Goal: Task Accomplishment & Management: Use online tool/utility

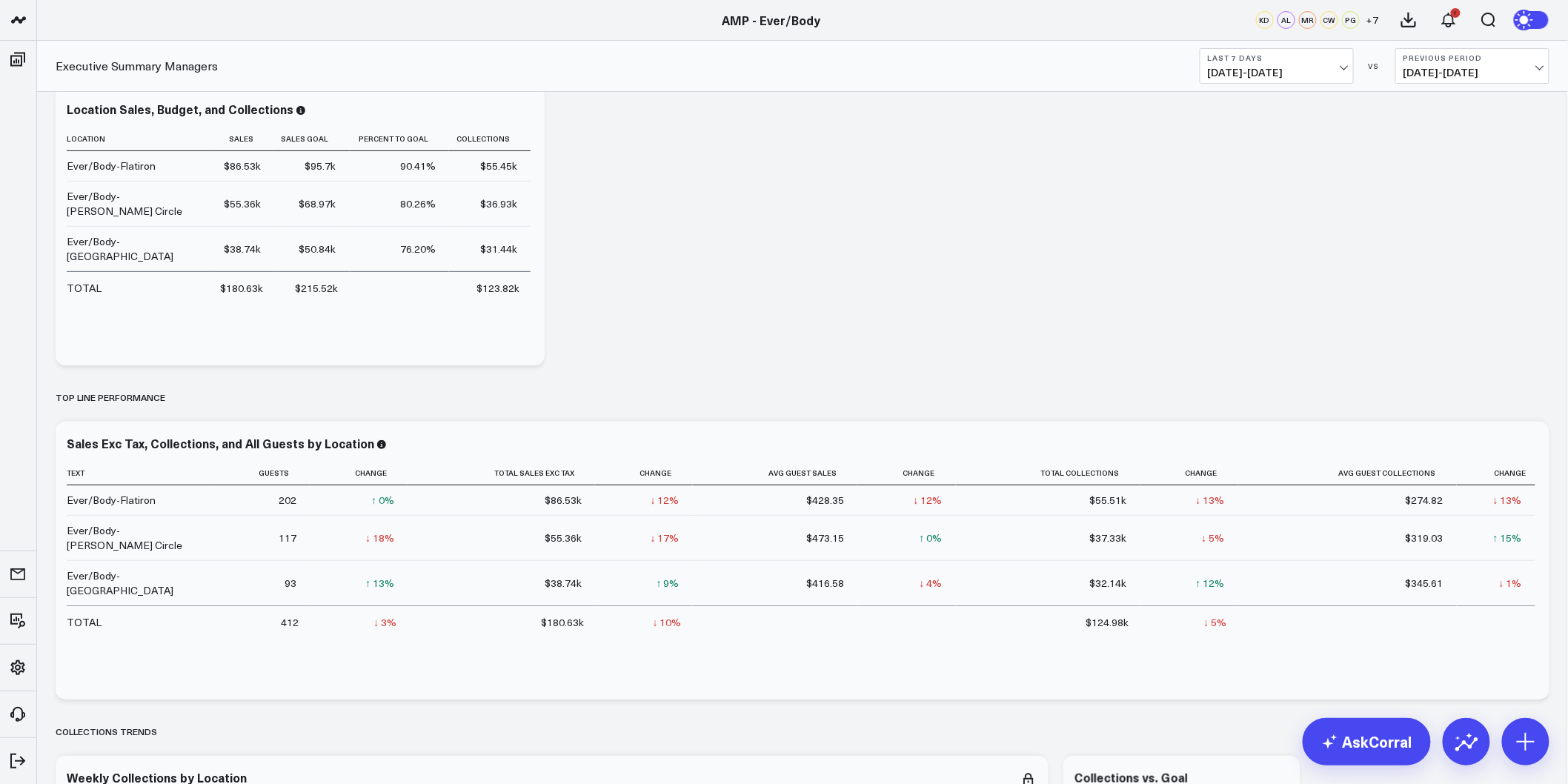
scroll to position [165, 0]
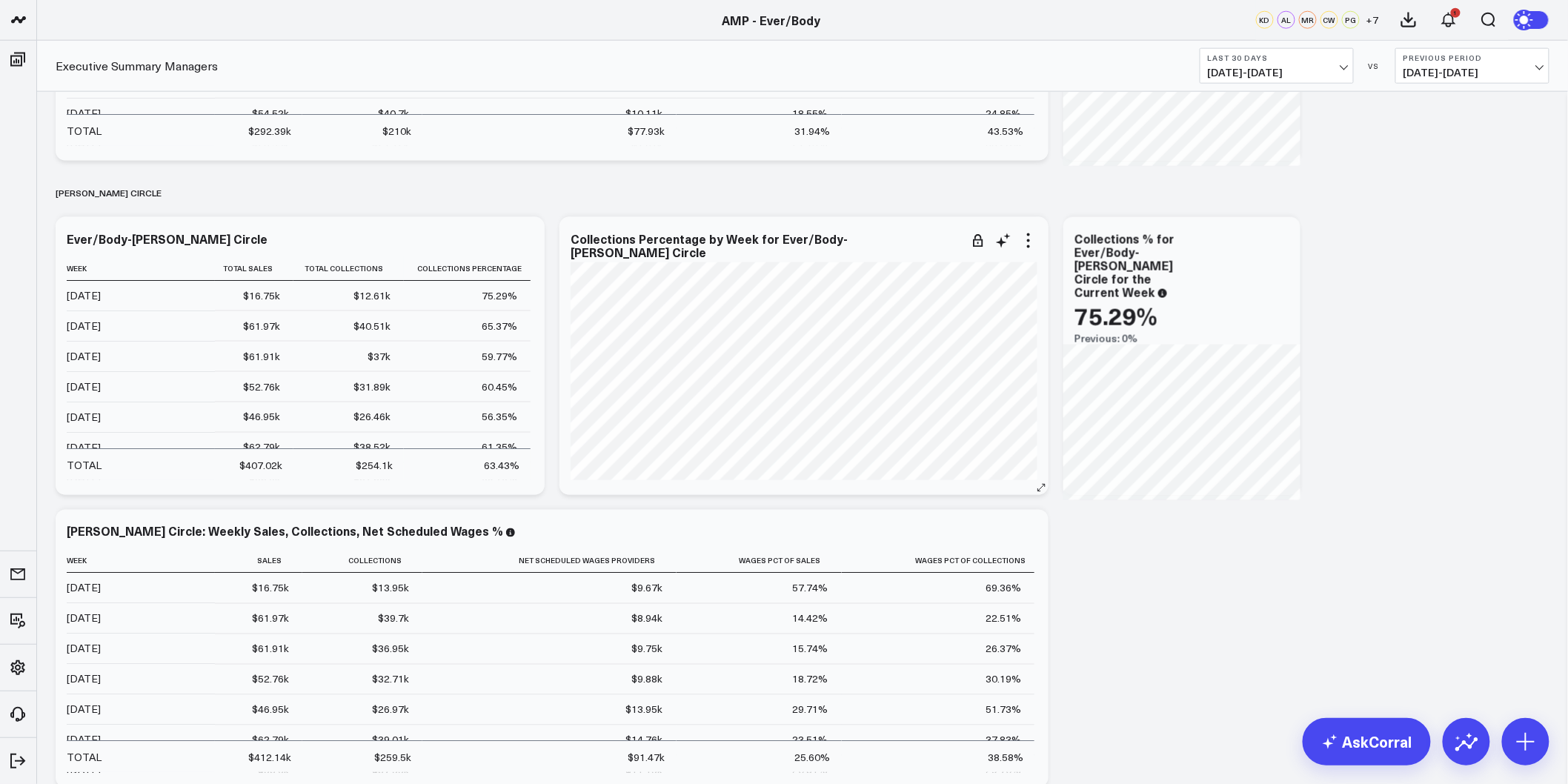
scroll to position [2800, 0]
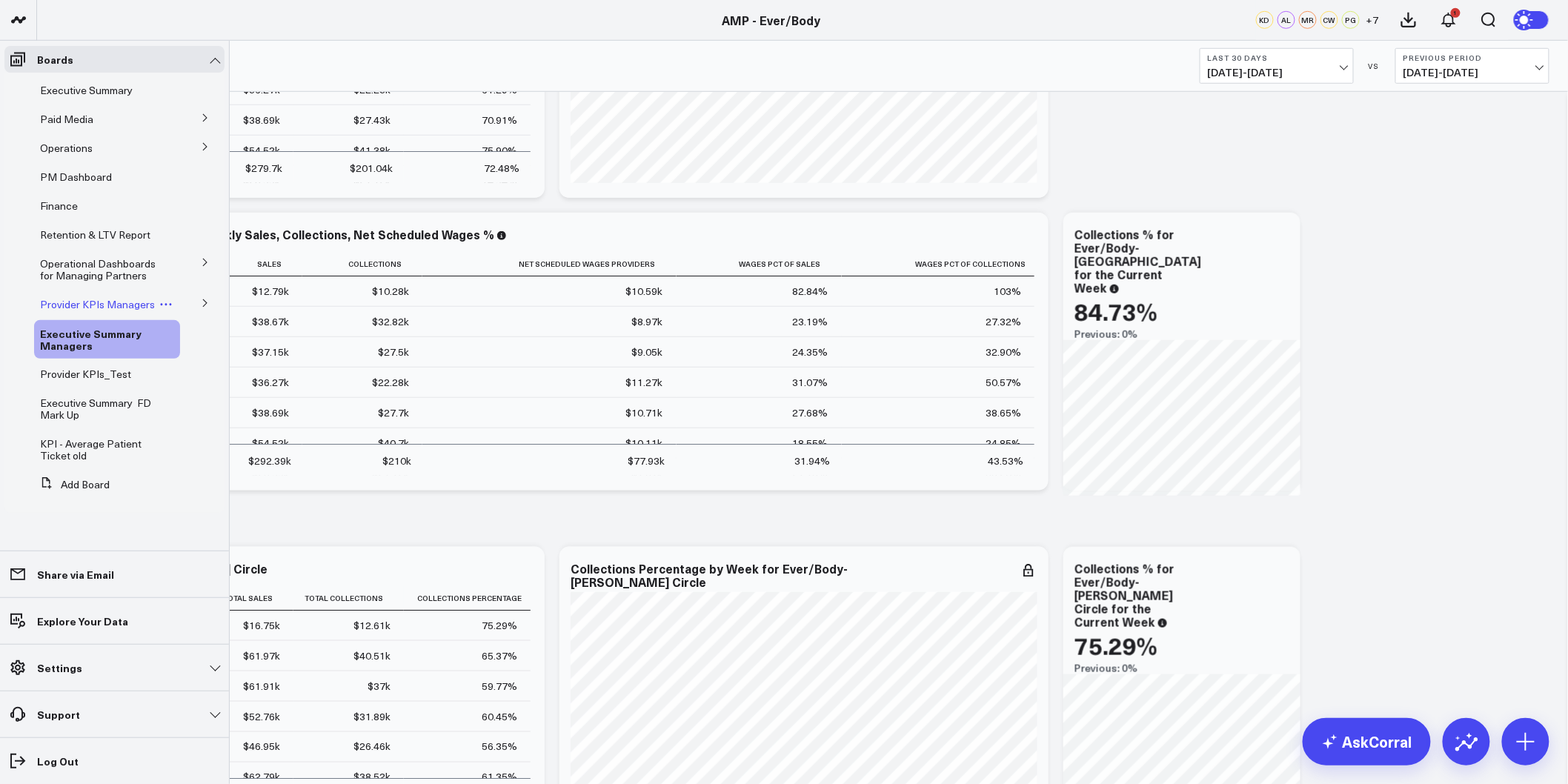
click at [111, 300] on span "Provider KPIs Managers" at bounding box center [97, 304] width 114 height 14
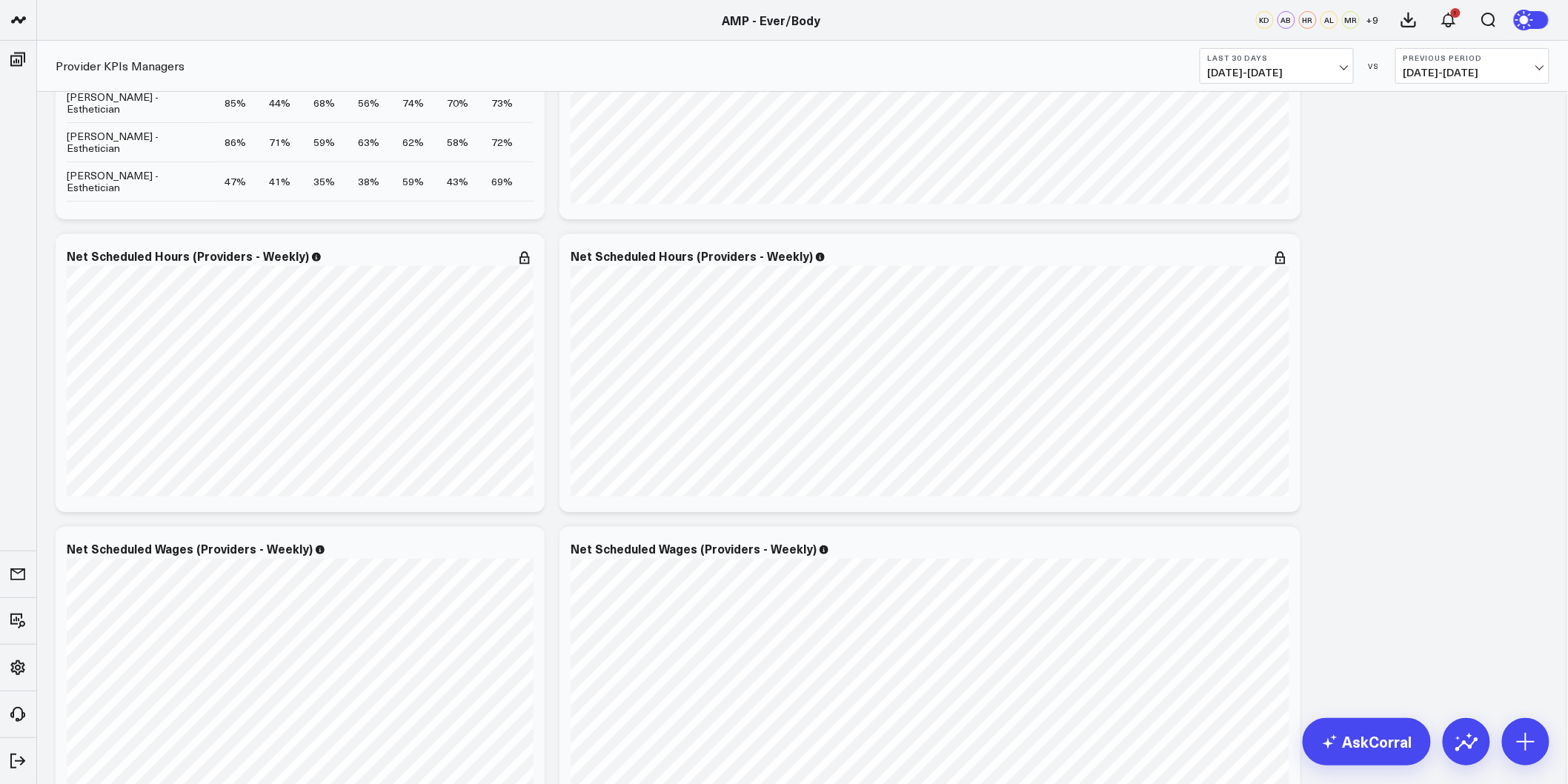
scroll to position [2965, 0]
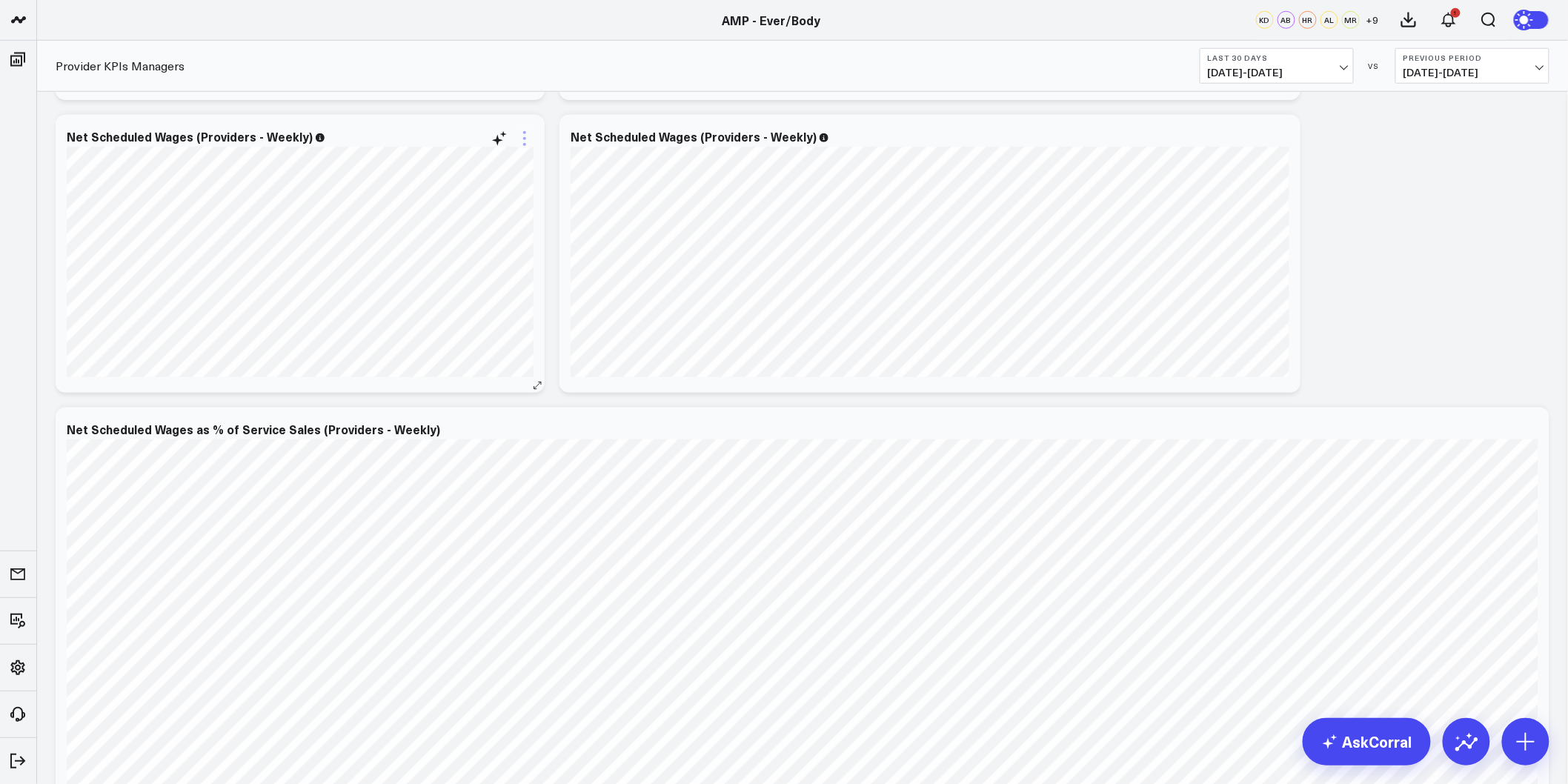
click at [524, 141] on icon at bounding box center [524, 139] width 18 height 18
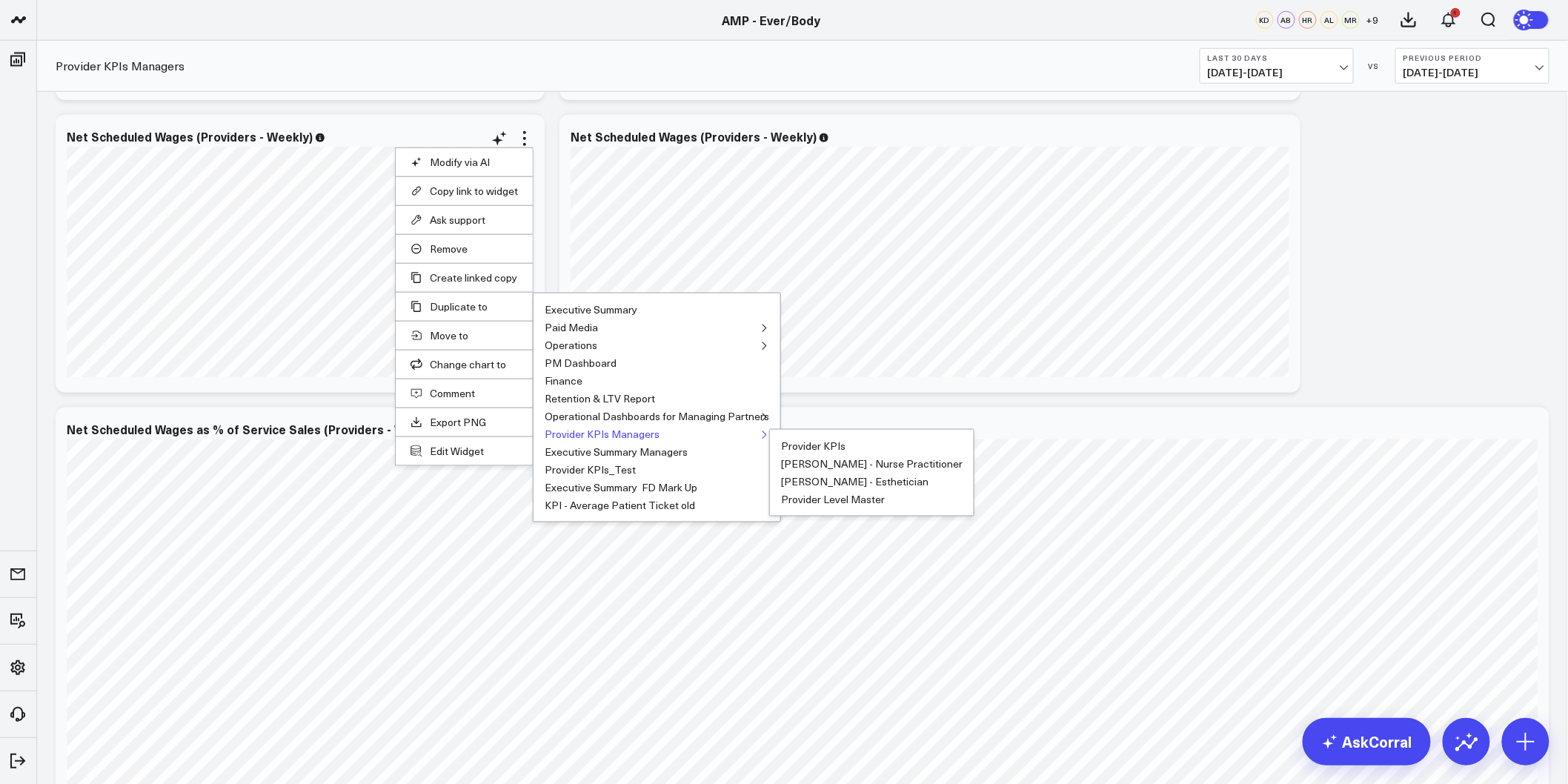
click at [630, 430] on button "Provider KPIs Managers" at bounding box center [602, 434] width 114 height 10
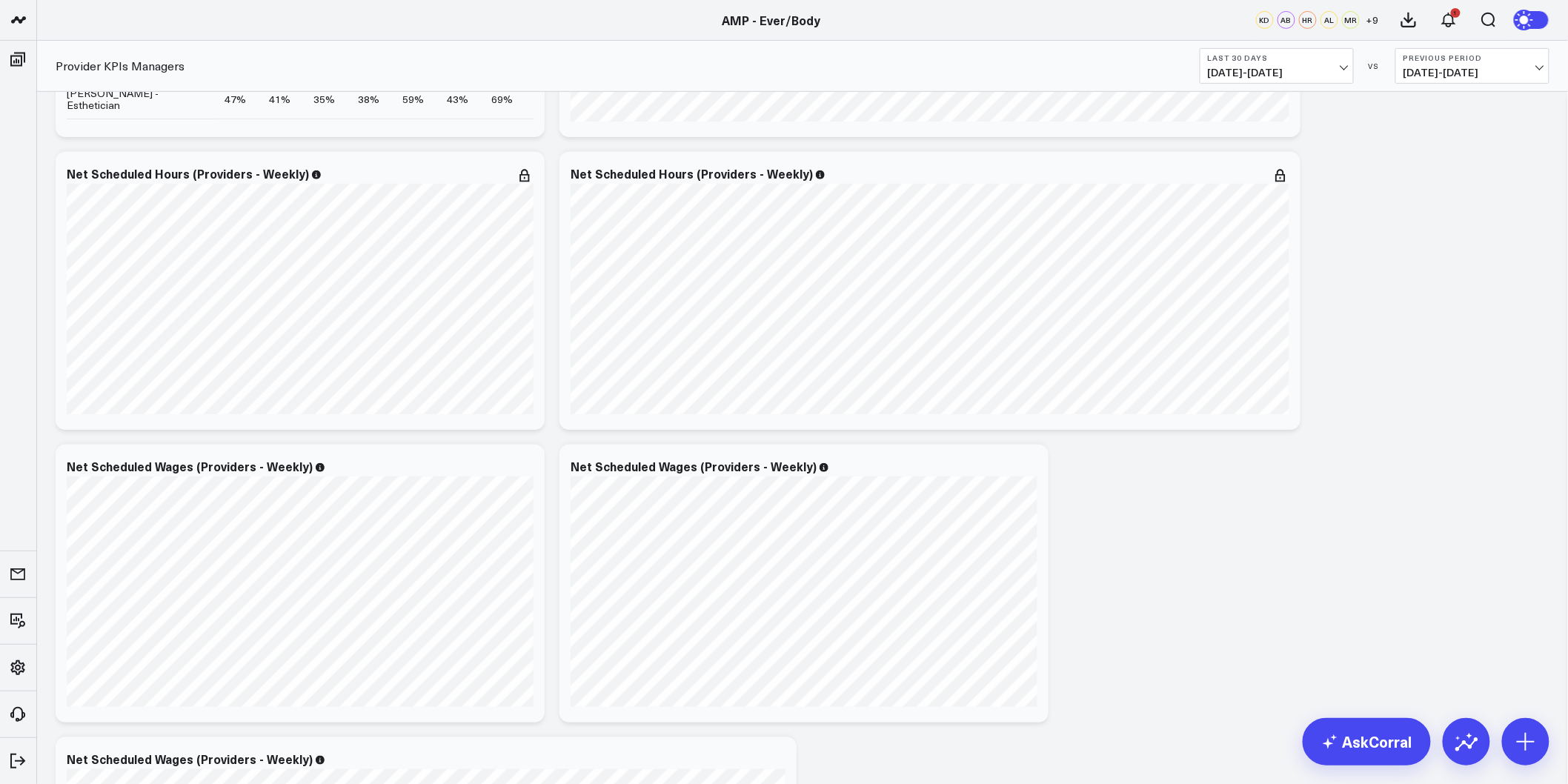
scroll to position [2882, 0]
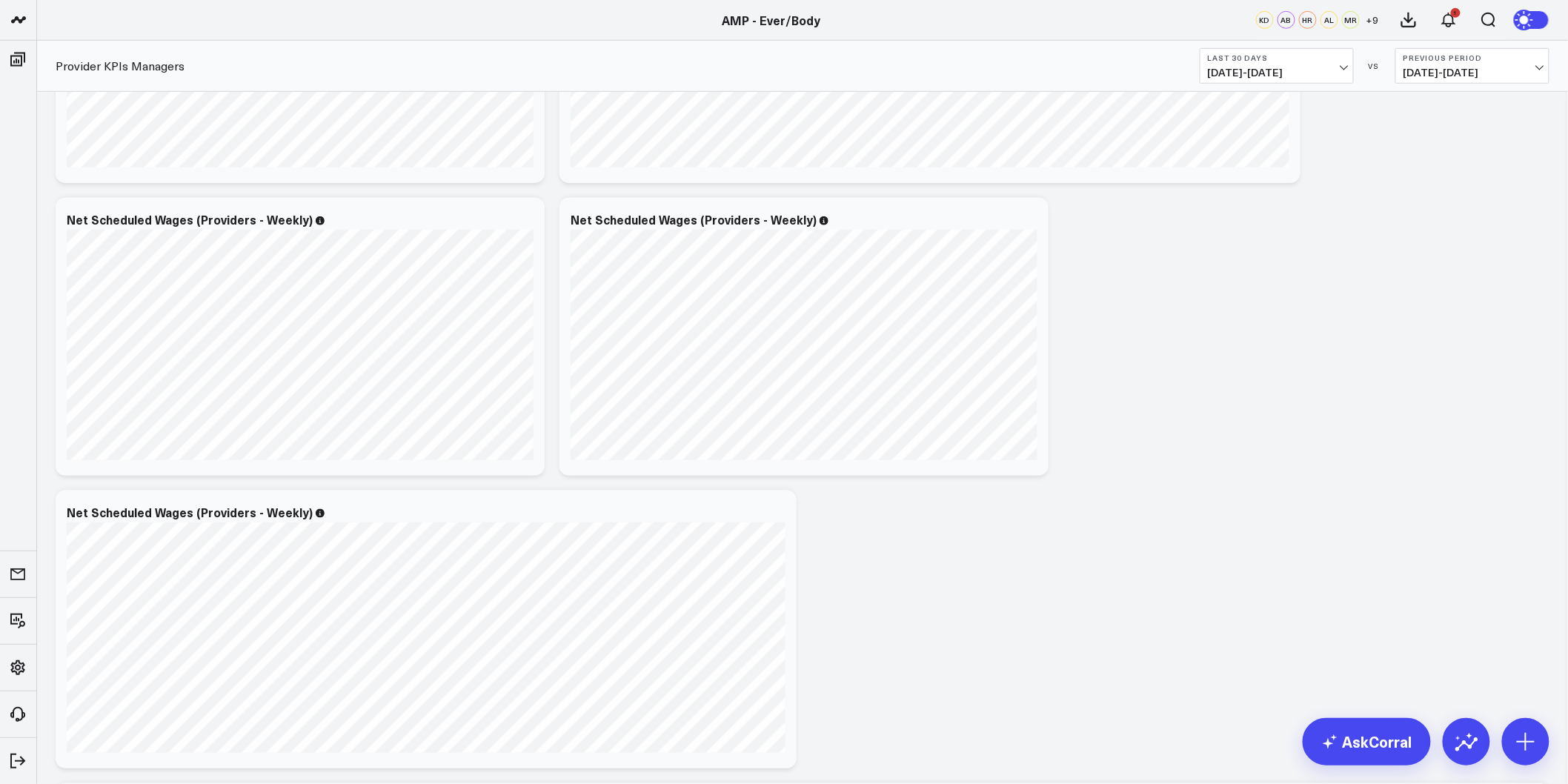
drag, startPoint x: 1009, startPoint y: 220, endPoint x: 1072, endPoint y: 342, distance: 137.3
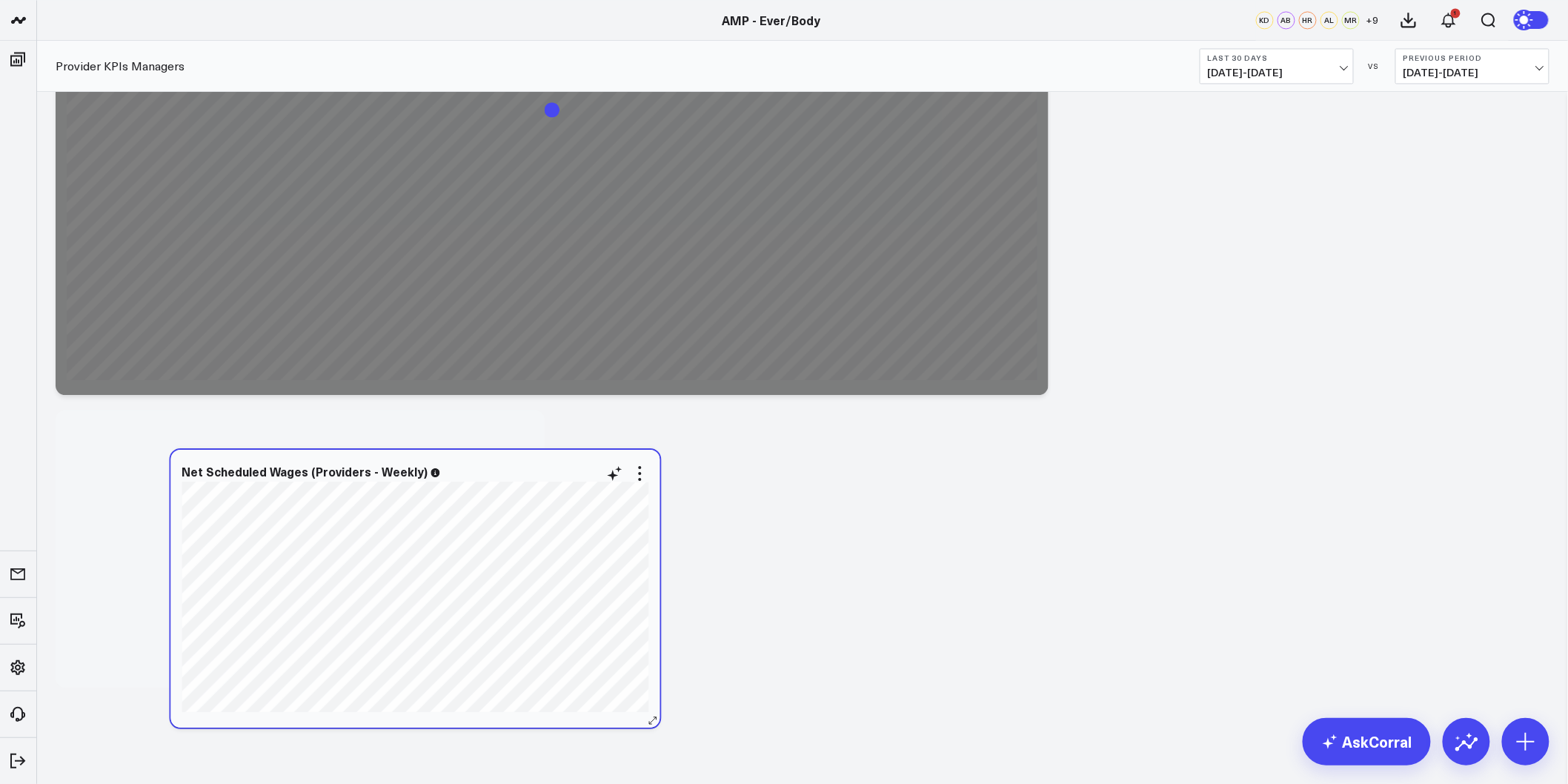
scroll to position [10700, 0]
click at [582, 484] on div "Net Scheduled Wages (Providers - Weekly) [fontSize:10px lineHeight:12px] / Trac…" at bounding box center [415, 588] width 489 height 278
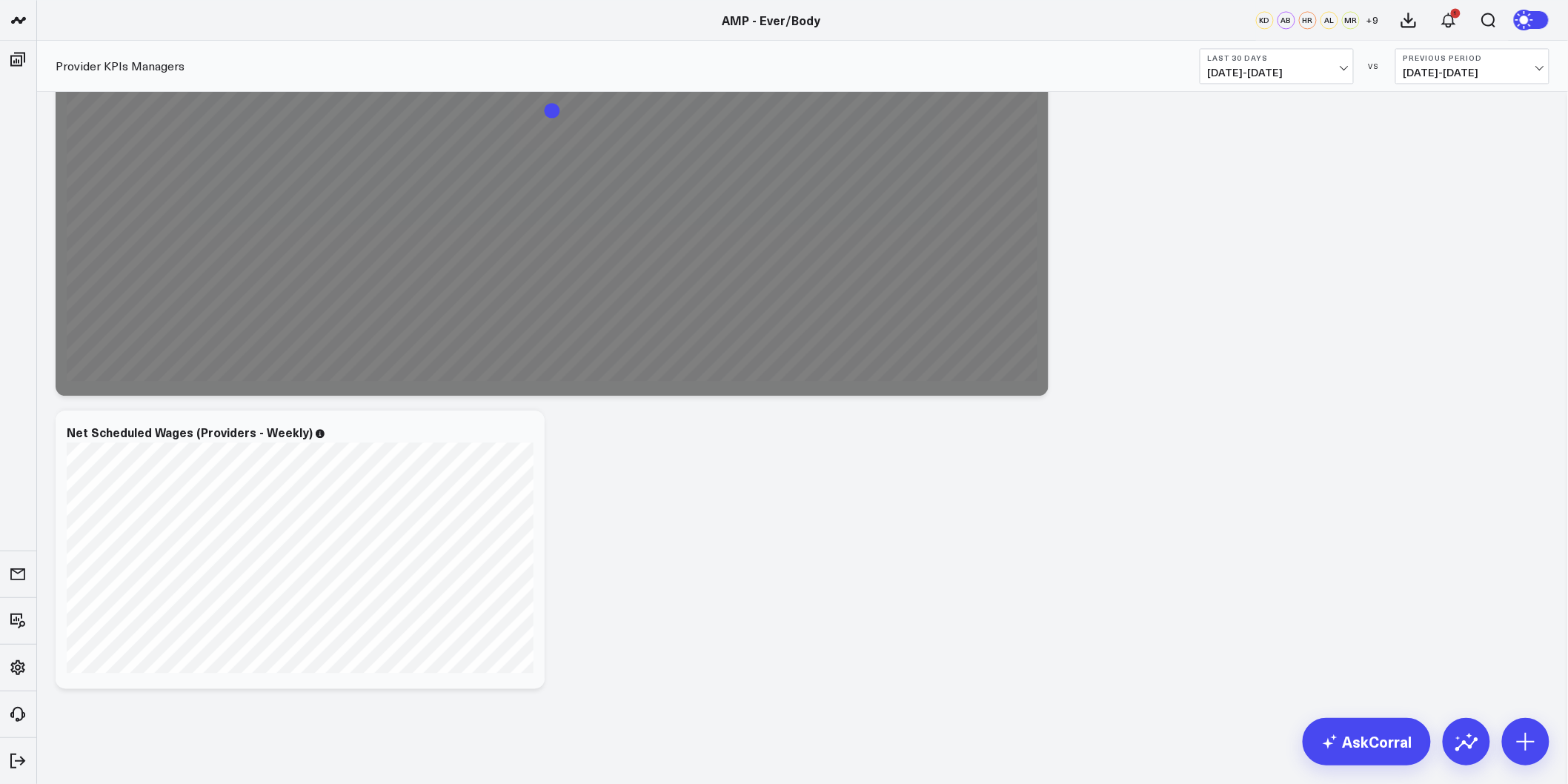
click at [521, 431] on icon at bounding box center [524, 434] width 18 height 18
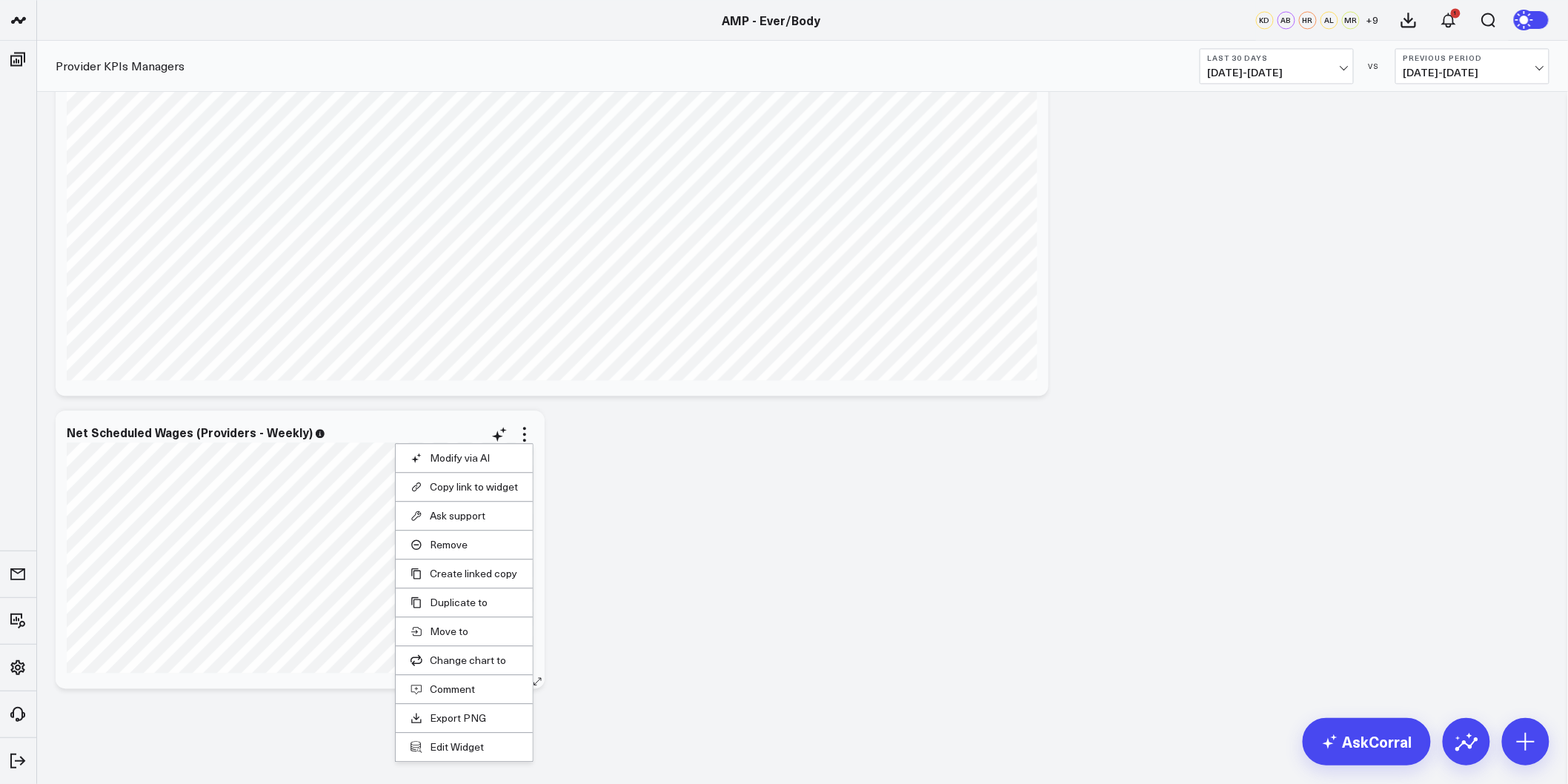
scroll to position [10685, 0]
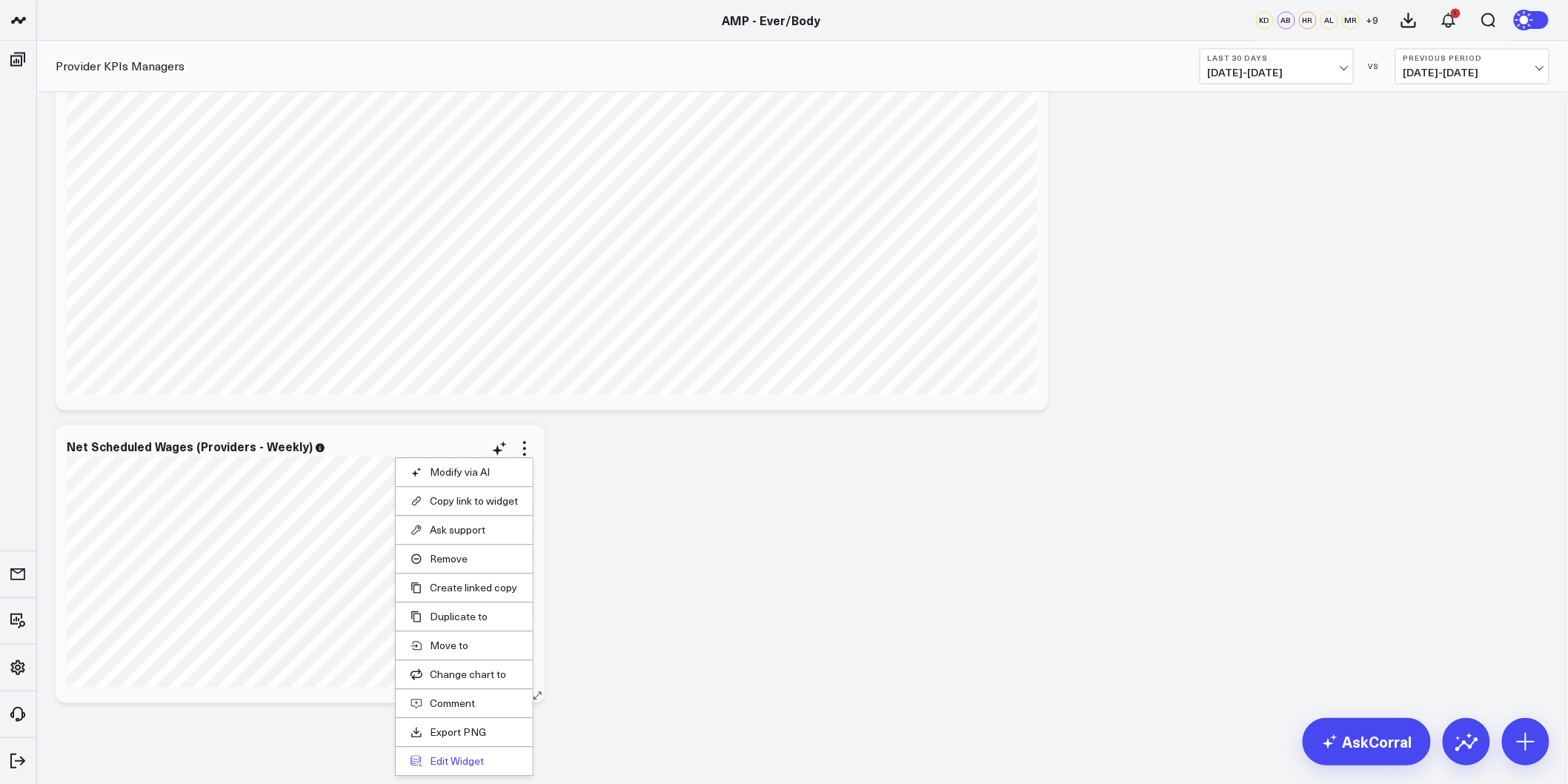
click at [456, 764] on button "Edit Widget" at bounding box center [464, 761] width 108 height 13
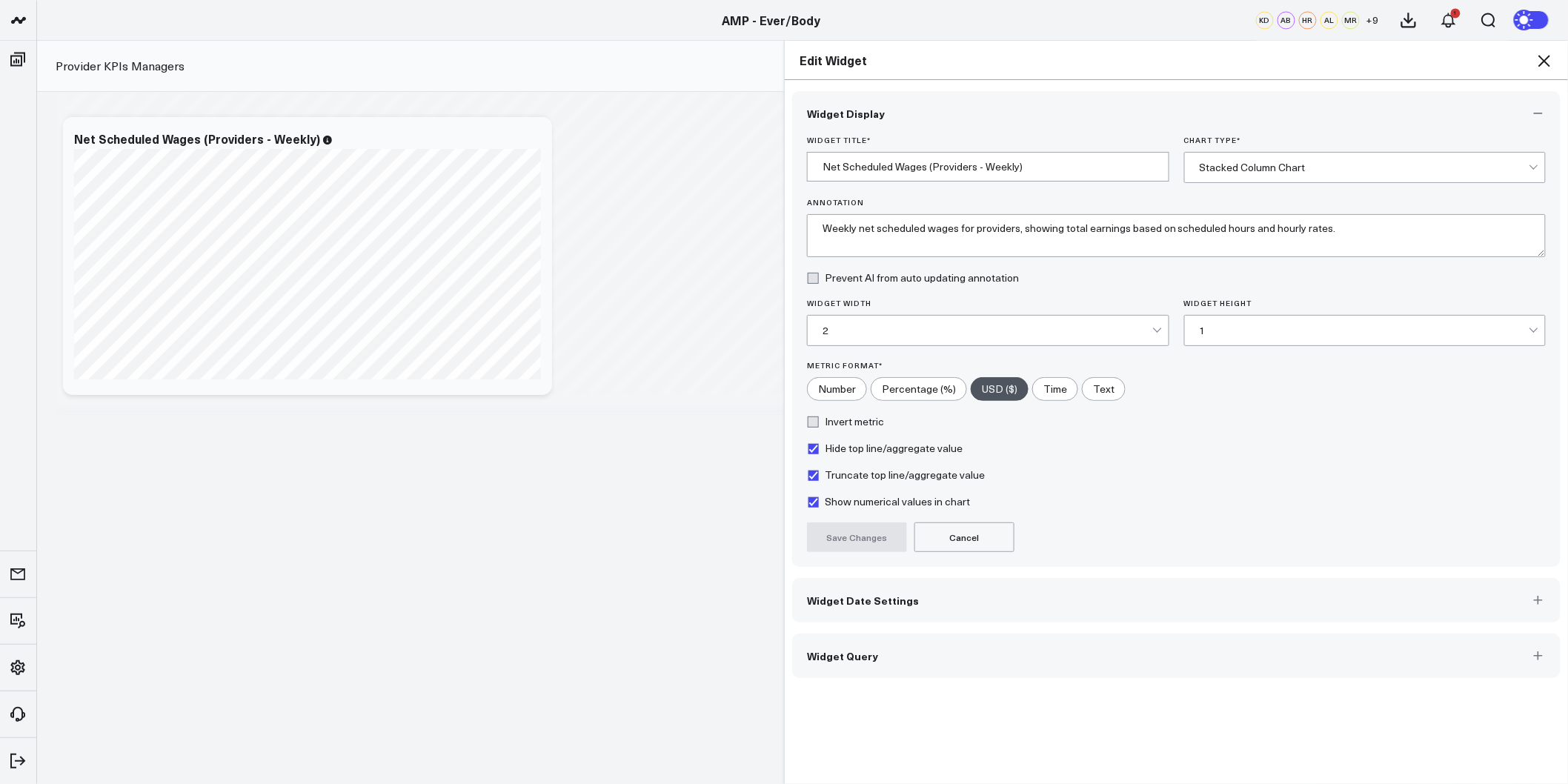
click at [1089, 343] on div "2" at bounding box center [987, 330] width 330 height 29
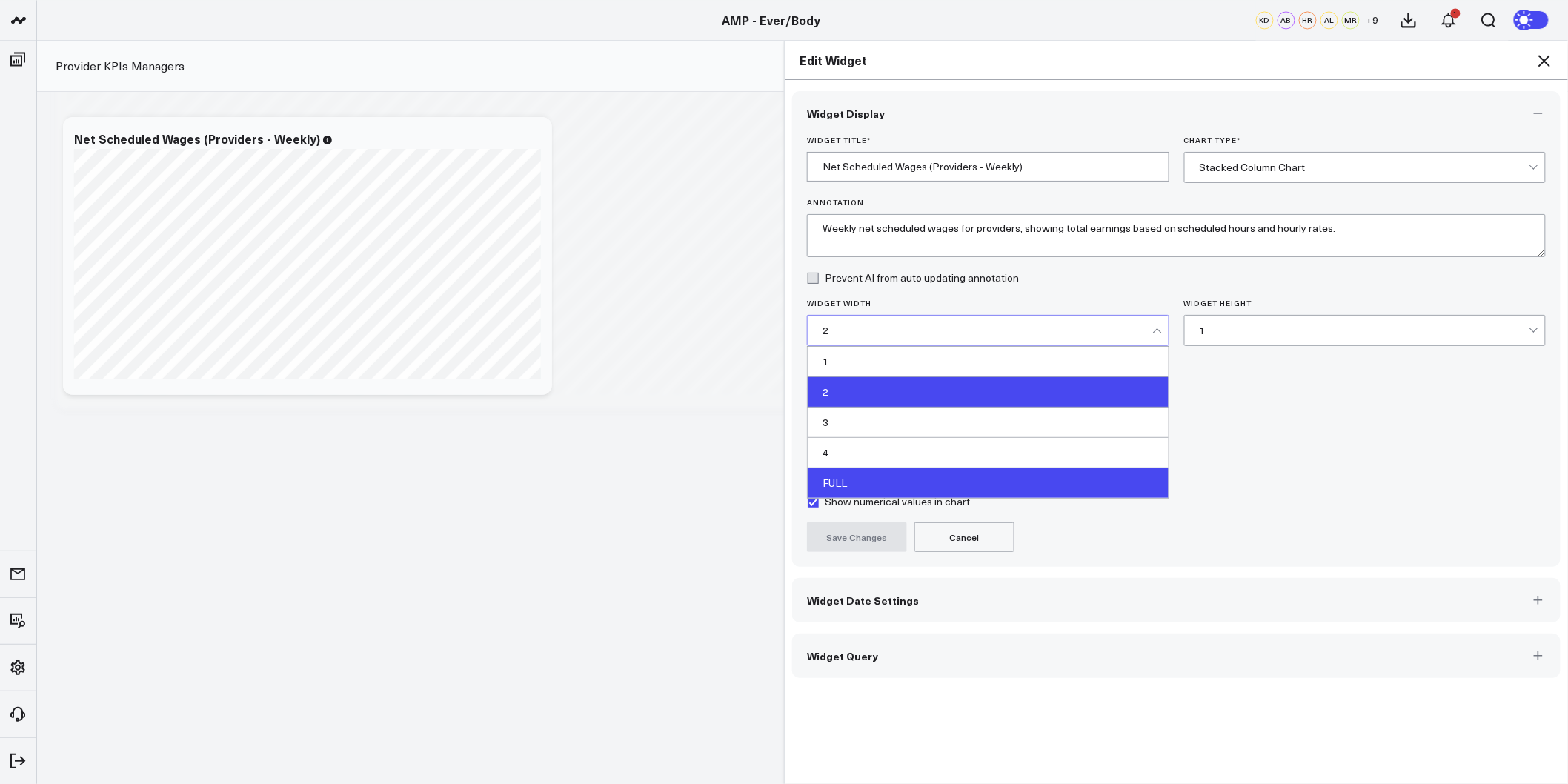
click at [835, 488] on div "FULL" at bounding box center [988, 483] width 360 height 29
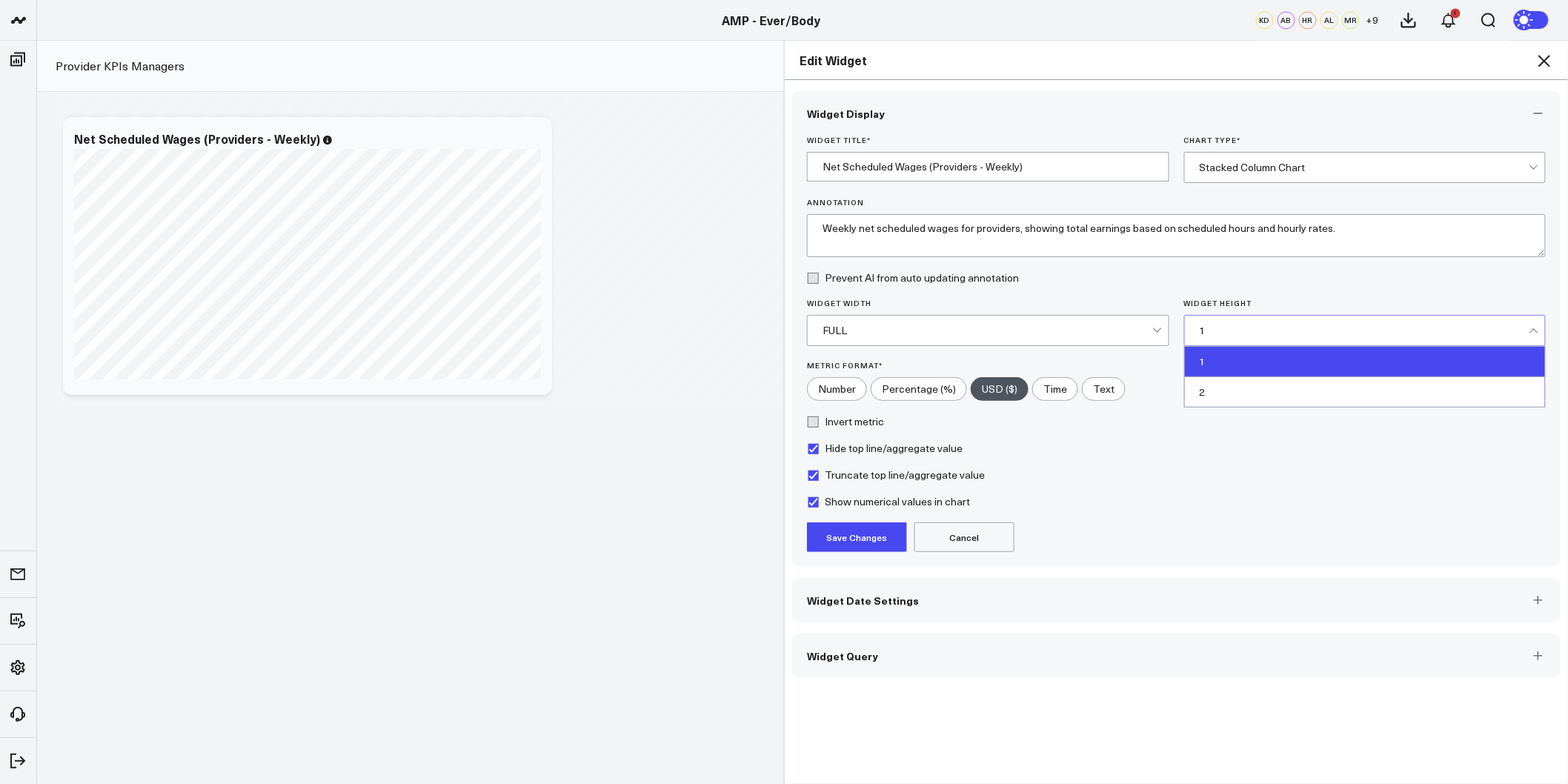
click at [1232, 324] on div "1" at bounding box center [1365, 330] width 330 height 29
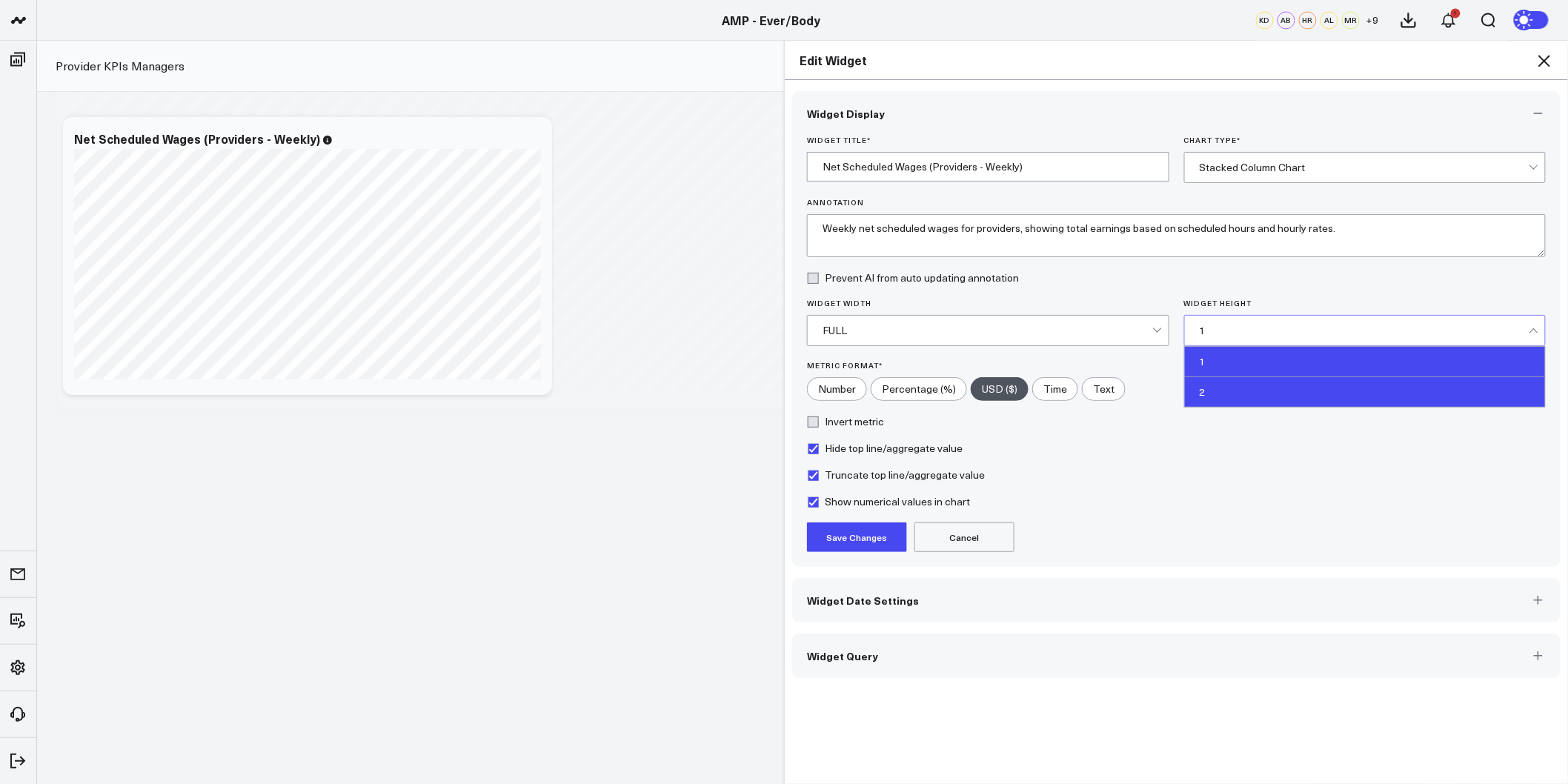
click at [1219, 390] on div "2" at bounding box center [1365, 392] width 360 height 29
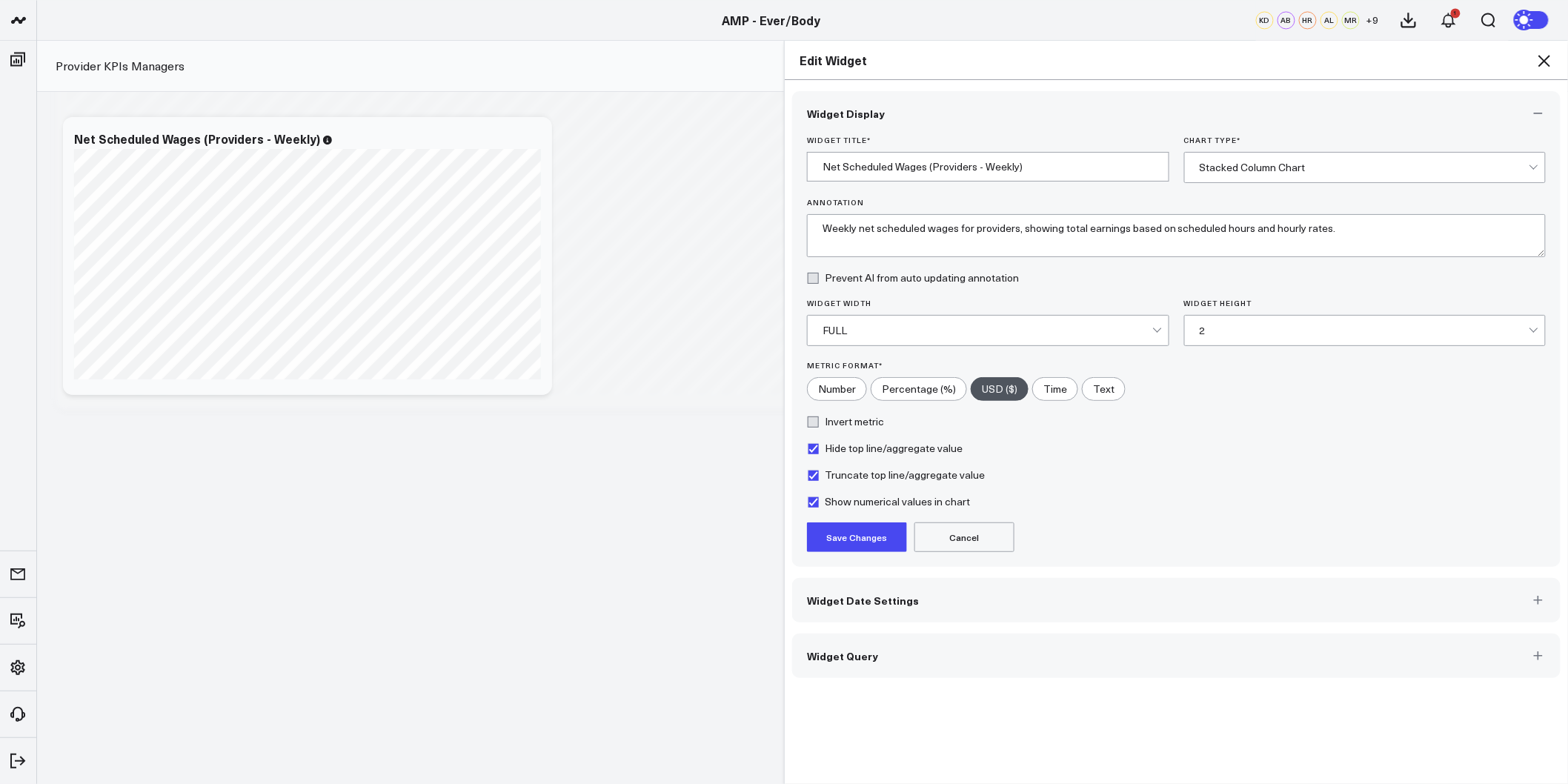
click at [838, 536] on button "Save Changes" at bounding box center [856, 537] width 100 height 29
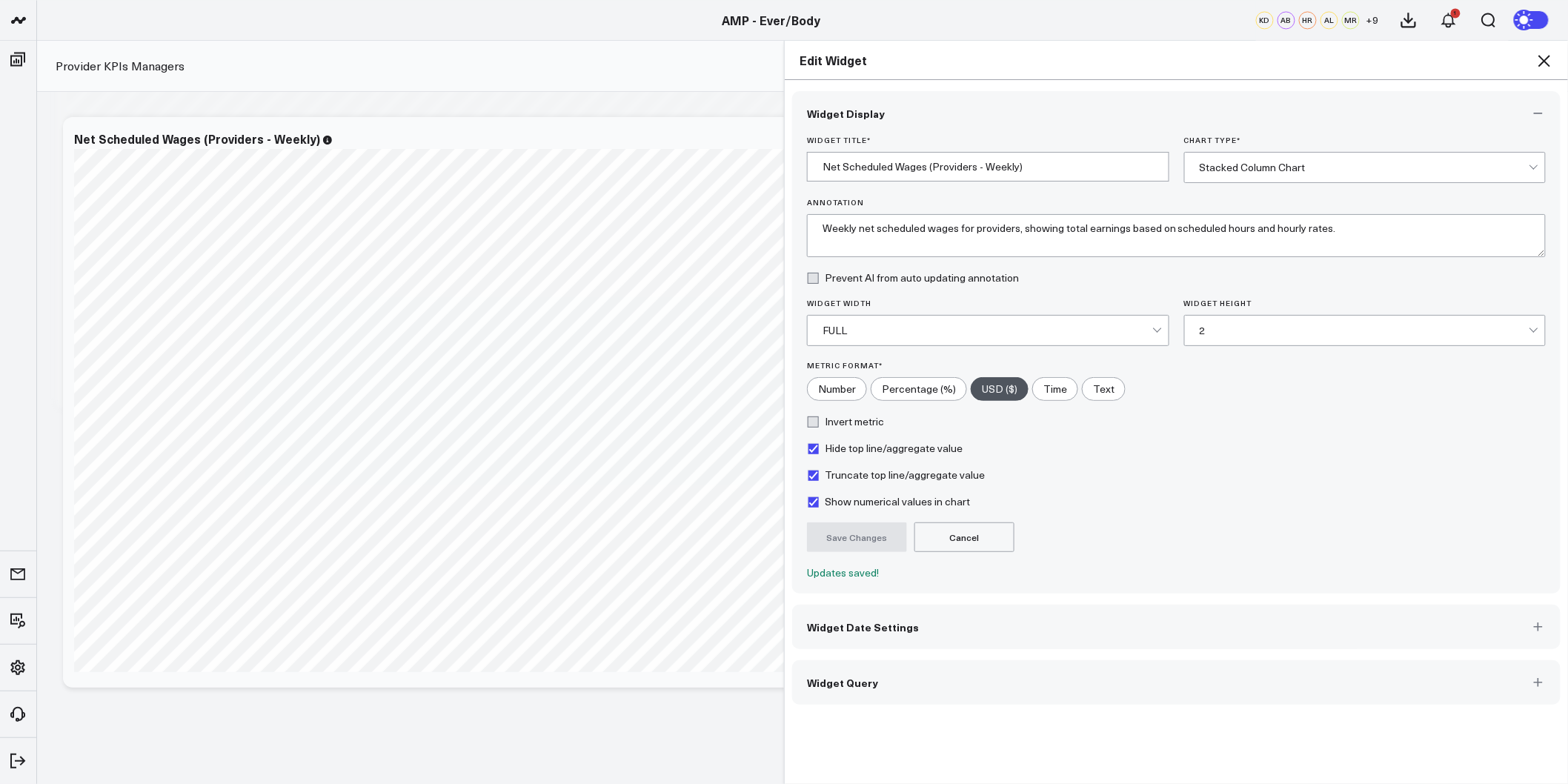
click at [1546, 63] on icon at bounding box center [1544, 60] width 18 height 18
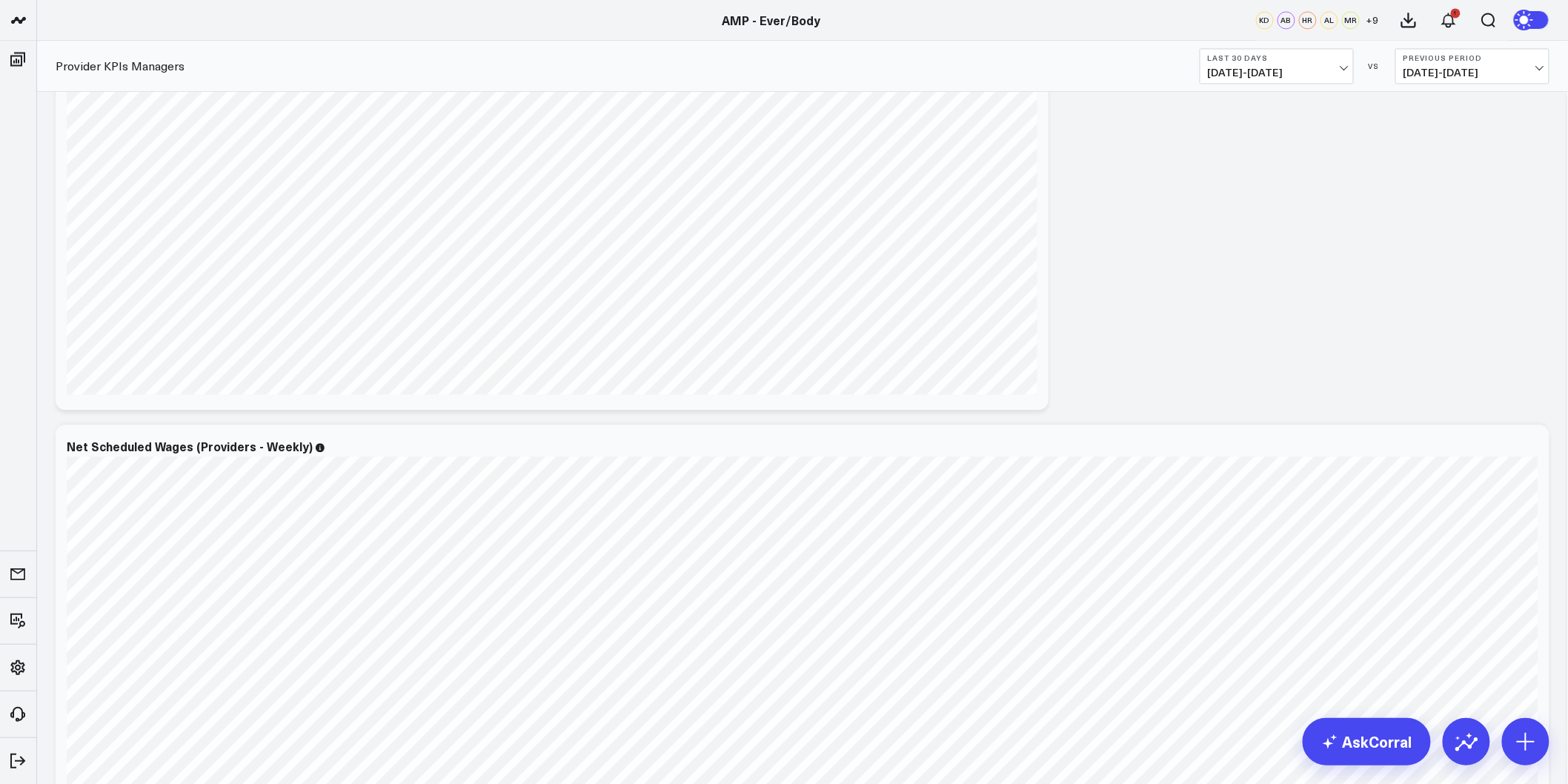
scroll to position [10932, 0]
click at [1531, 204] on icon at bounding box center [1529, 201] width 18 height 18
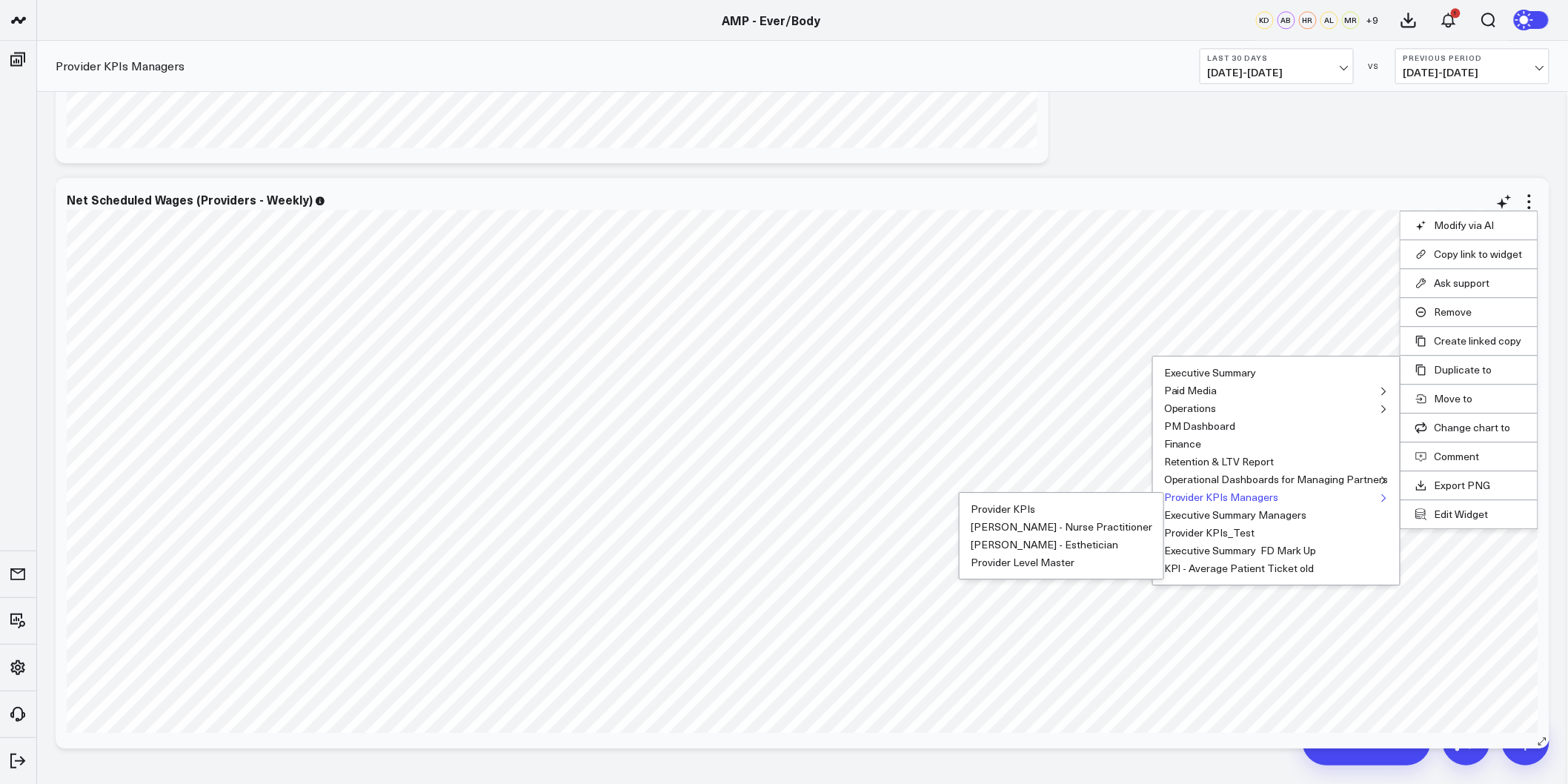
click at [1245, 495] on button "Provider KPIs Managers" at bounding box center [1221, 497] width 114 height 10
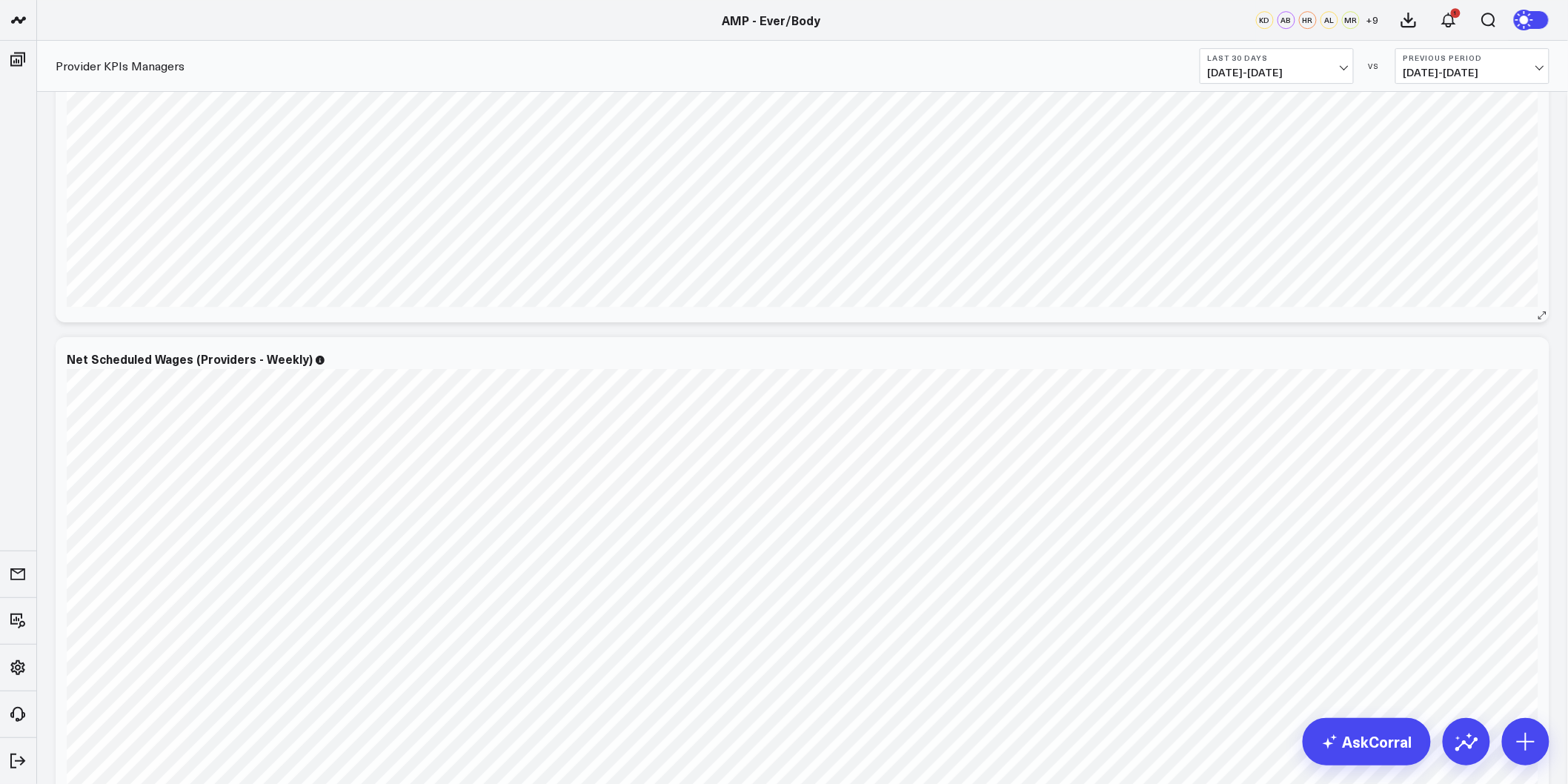
scroll to position [11426, 0]
click at [1506, 295] on icon at bounding box center [1504, 293] width 18 height 18
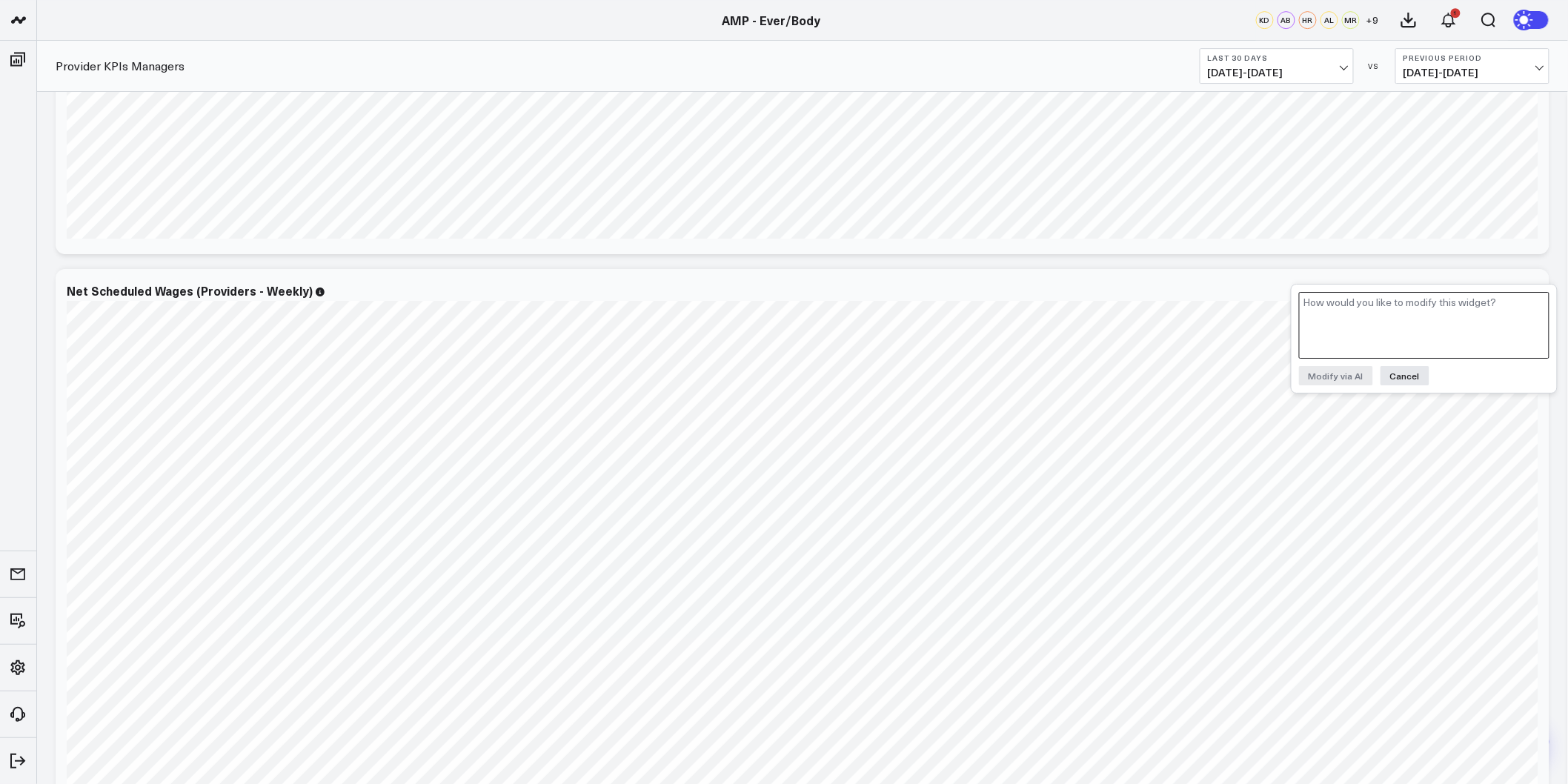
click at [1469, 323] on textarea at bounding box center [1424, 325] width 251 height 67
type textarea "Change the data and output to monthly"
click at [1342, 372] on button "Modify via AI" at bounding box center [1336, 375] width 74 height 19
click at [1452, 411] on button "Save" at bounding box center [1457, 416] width 40 height 19
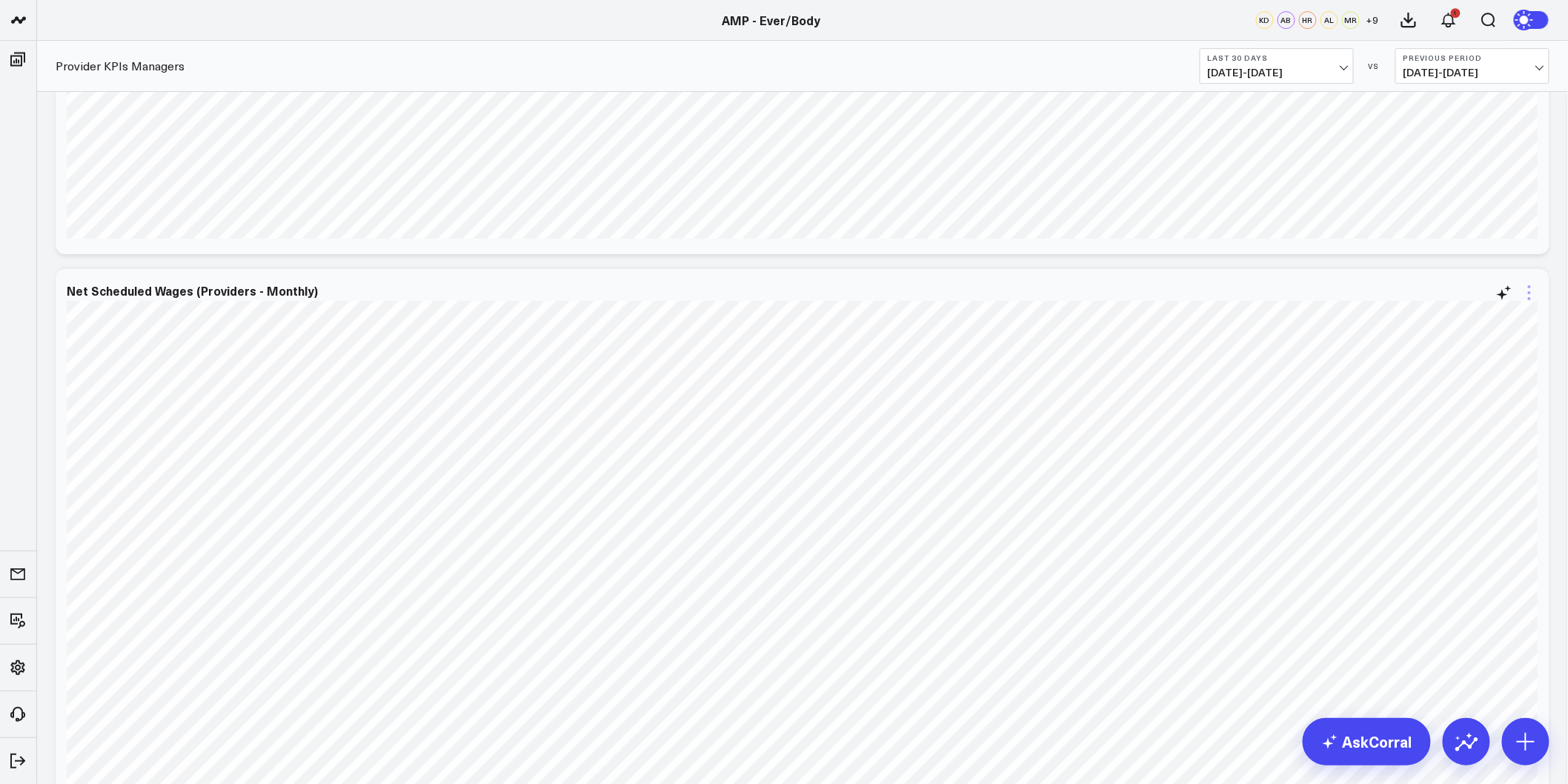
click at [1523, 286] on icon at bounding box center [1529, 293] width 18 height 18
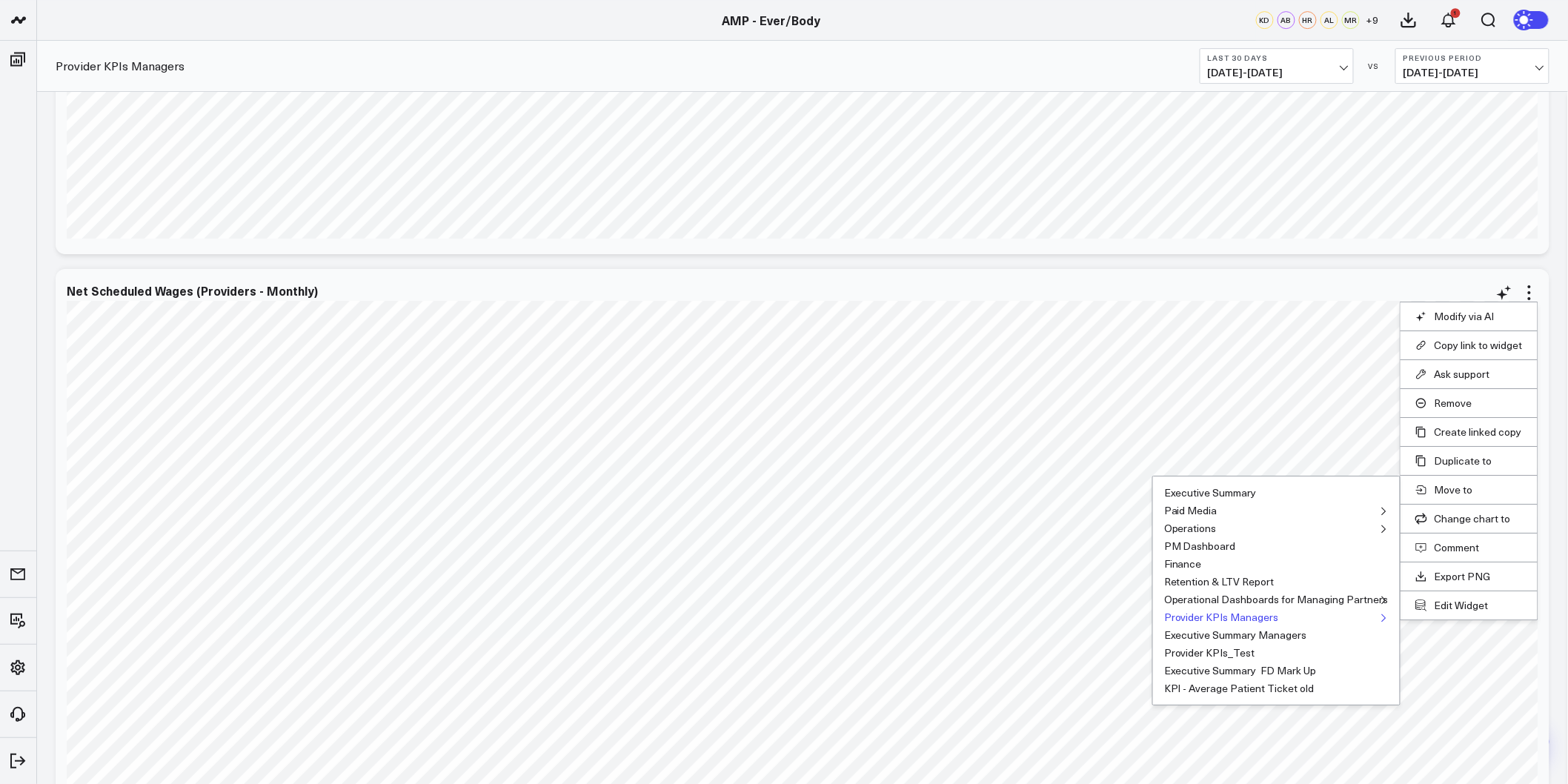
scroll to position [11577, 0]
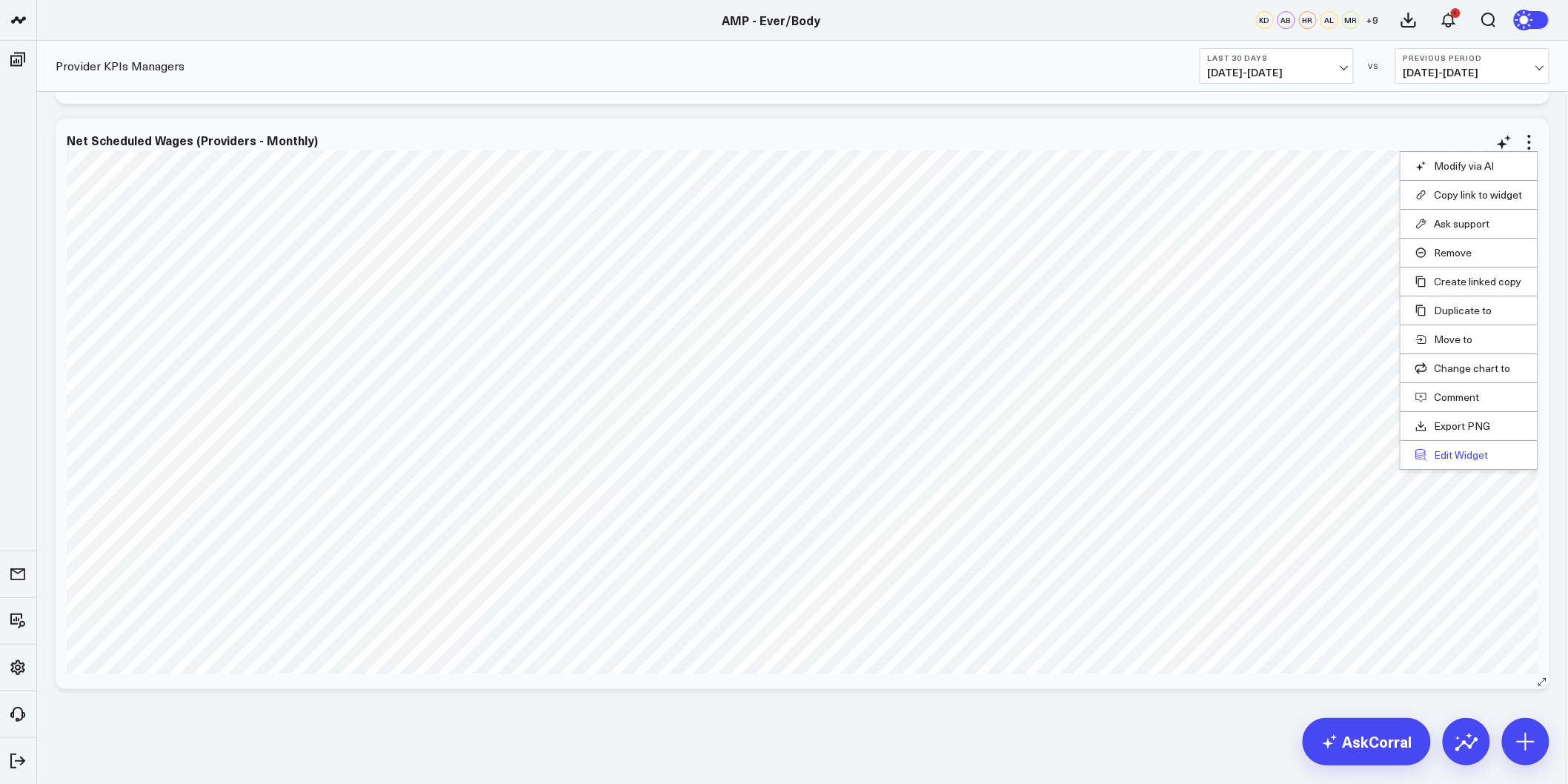
click at [1470, 460] on button "Edit Widget" at bounding box center [1468, 454] width 108 height 13
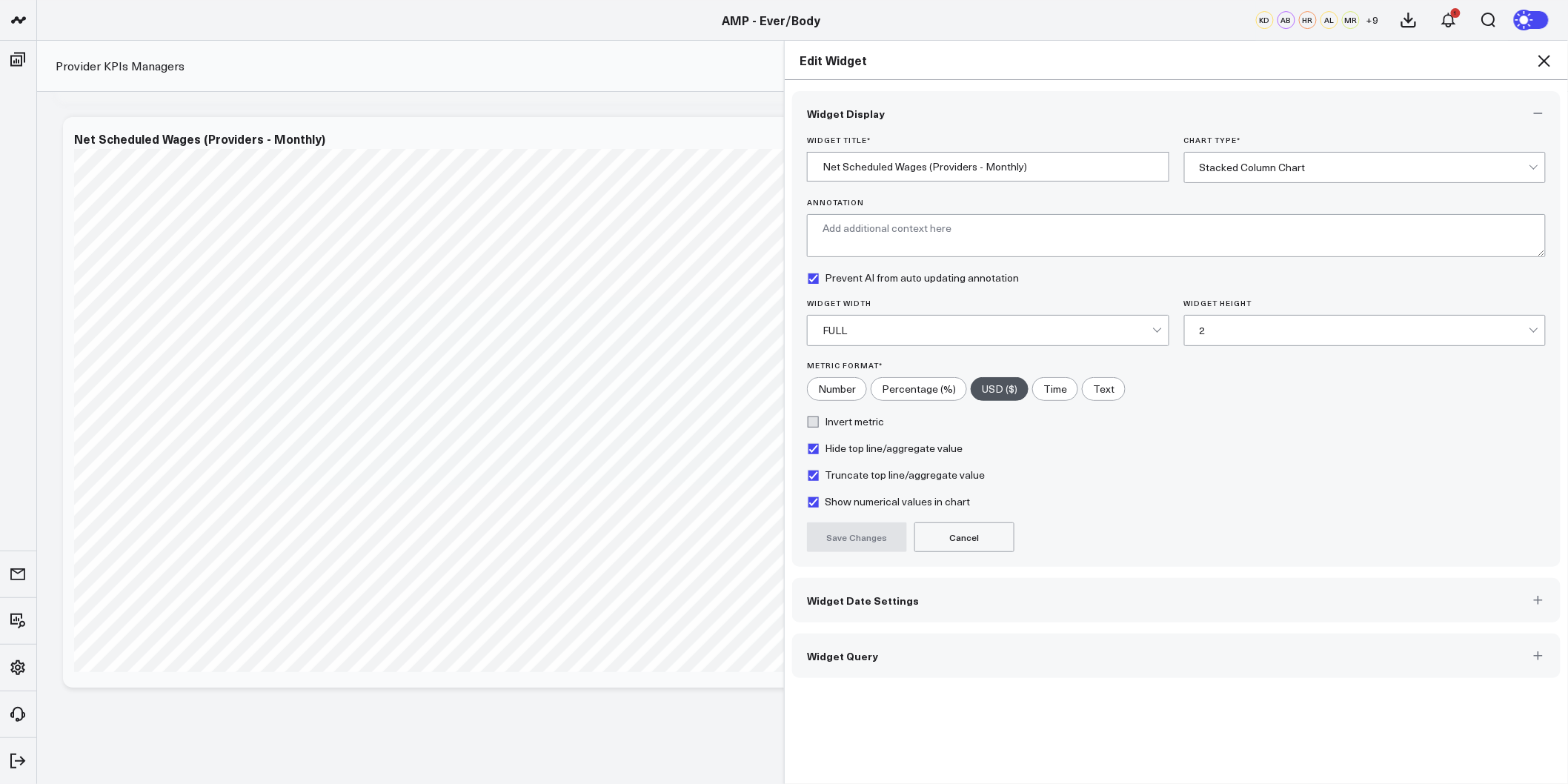
click at [856, 656] on span "Widget Query" at bounding box center [842, 656] width 71 height 12
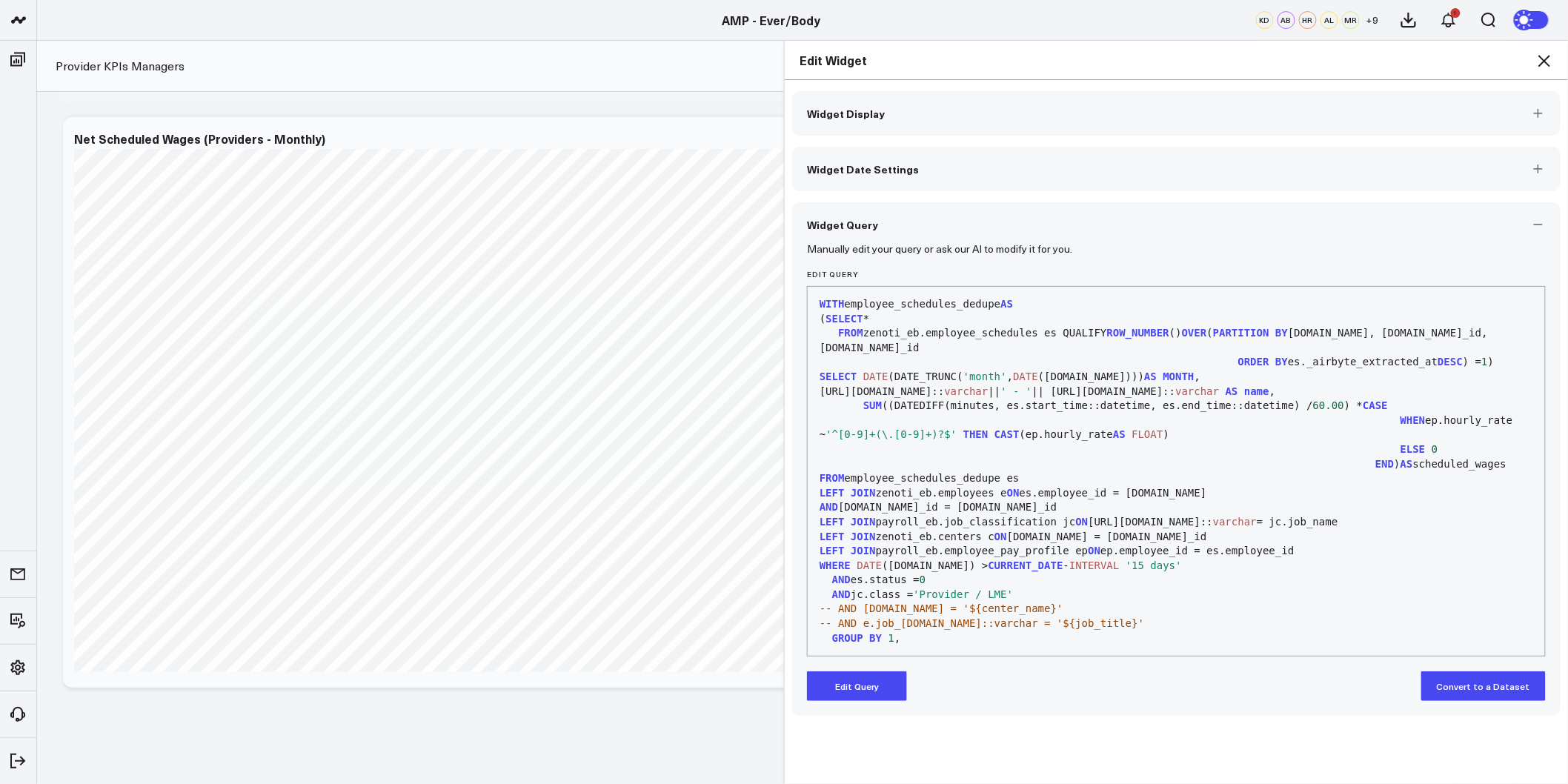
click at [928, 180] on button "Widget Date Settings" at bounding box center [1176, 169] width 768 height 44
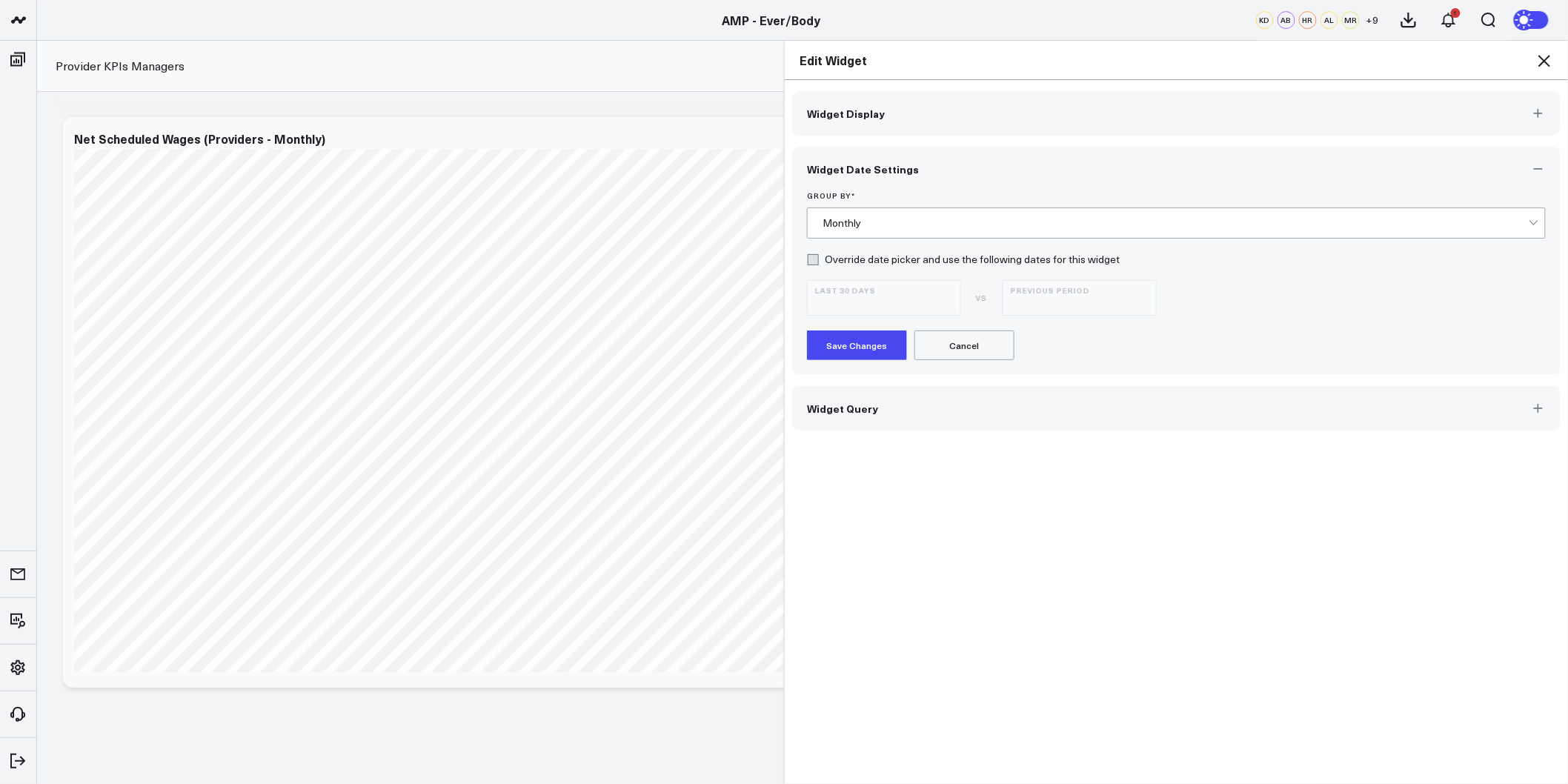
click at [811, 261] on label "Override date picker and use the following dates for this widget" at bounding box center [963, 259] width 313 height 12
click at [811, 261] on input "Override date picker and use the following dates for this widget" at bounding box center [812, 259] width 12 height 12
checkbox input "true"
click at [885, 294] on button "Last 30 Days 07/14/25 - 08/12/25" at bounding box center [883, 298] width 154 height 36
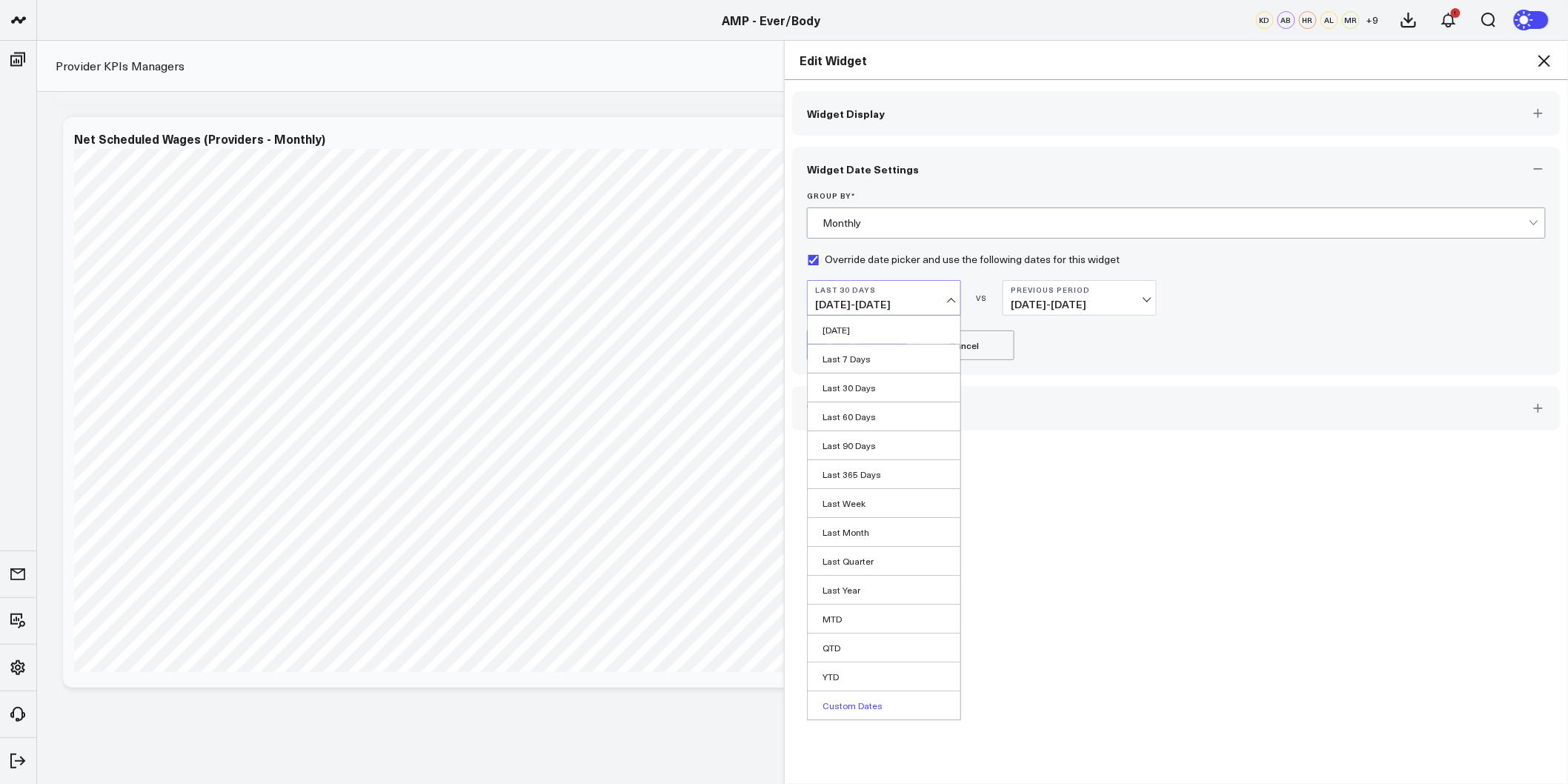
click at [843, 701] on link "Custom Dates" at bounding box center [883, 706] width 152 height 28
select select "7"
select select "2025"
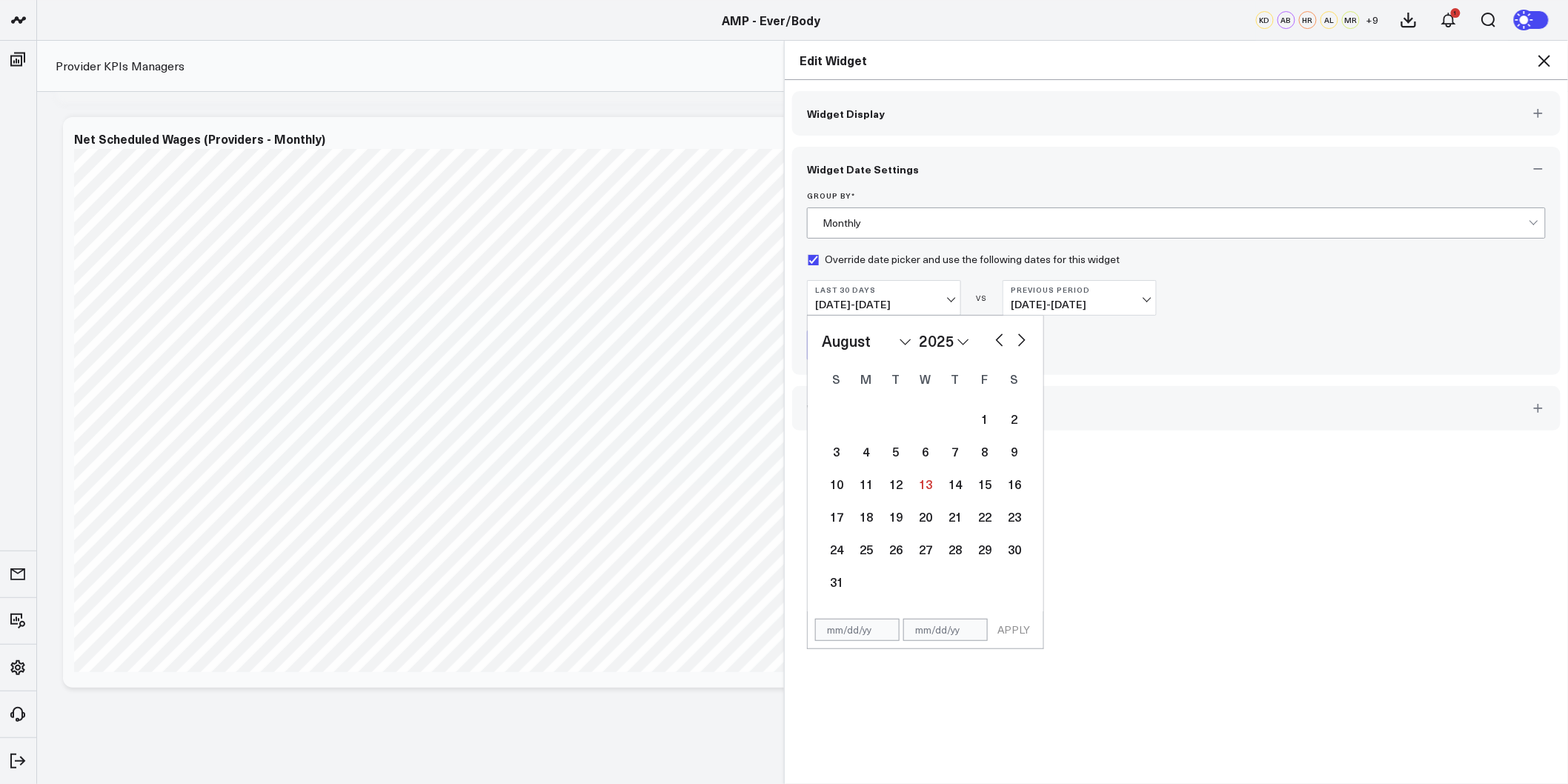
click at [992, 341] on button "button" at bounding box center [999, 338] width 15 height 18
select select "6"
select select "2025"
click at [897, 425] on div "1" at bounding box center [896, 419] width 29 height 29
type input "07/01/25"
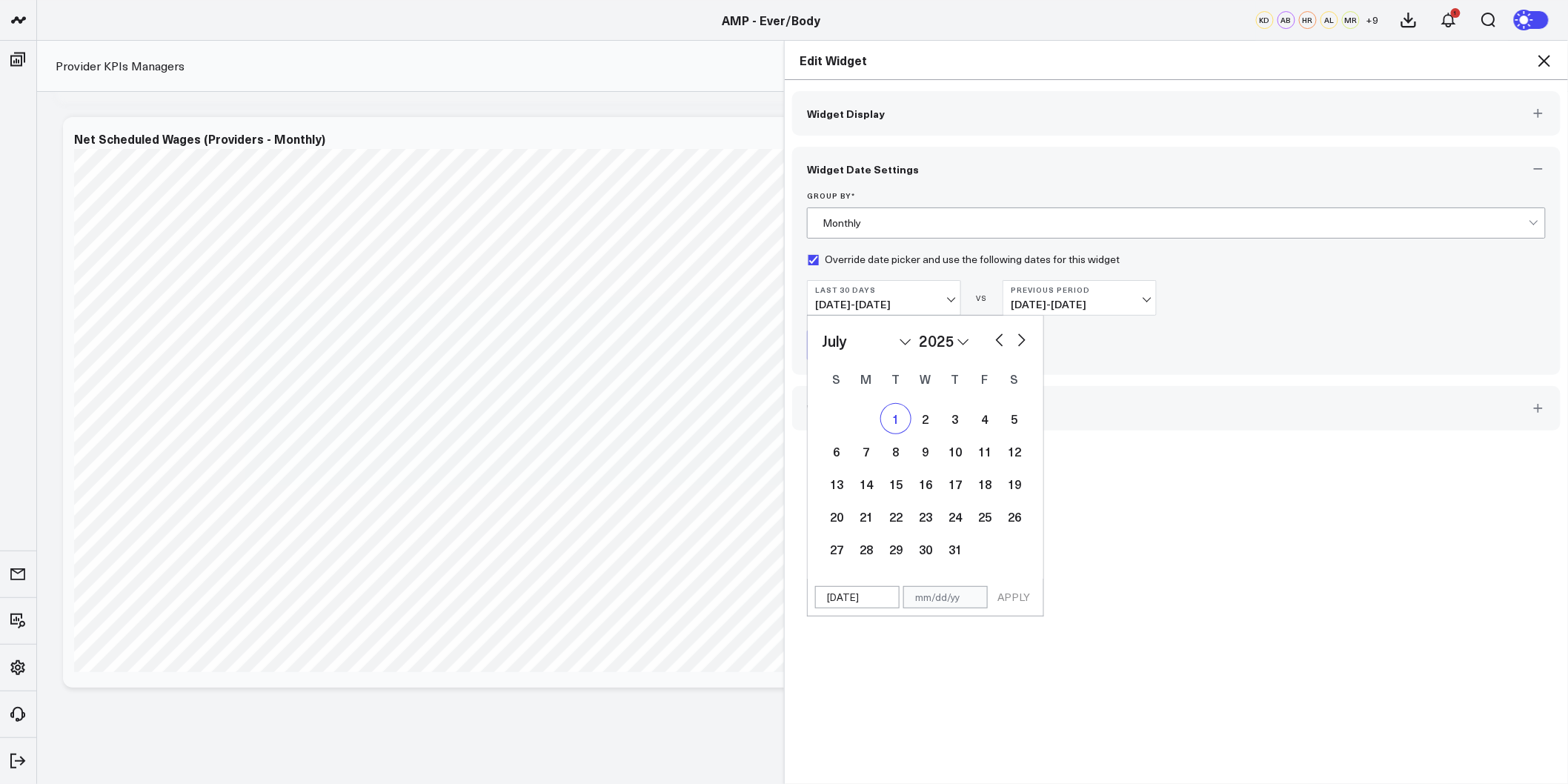
select select "6"
select select "2025"
click at [1019, 339] on button "button" at bounding box center [1021, 338] width 15 height 18
select select "7"
select select "2025"
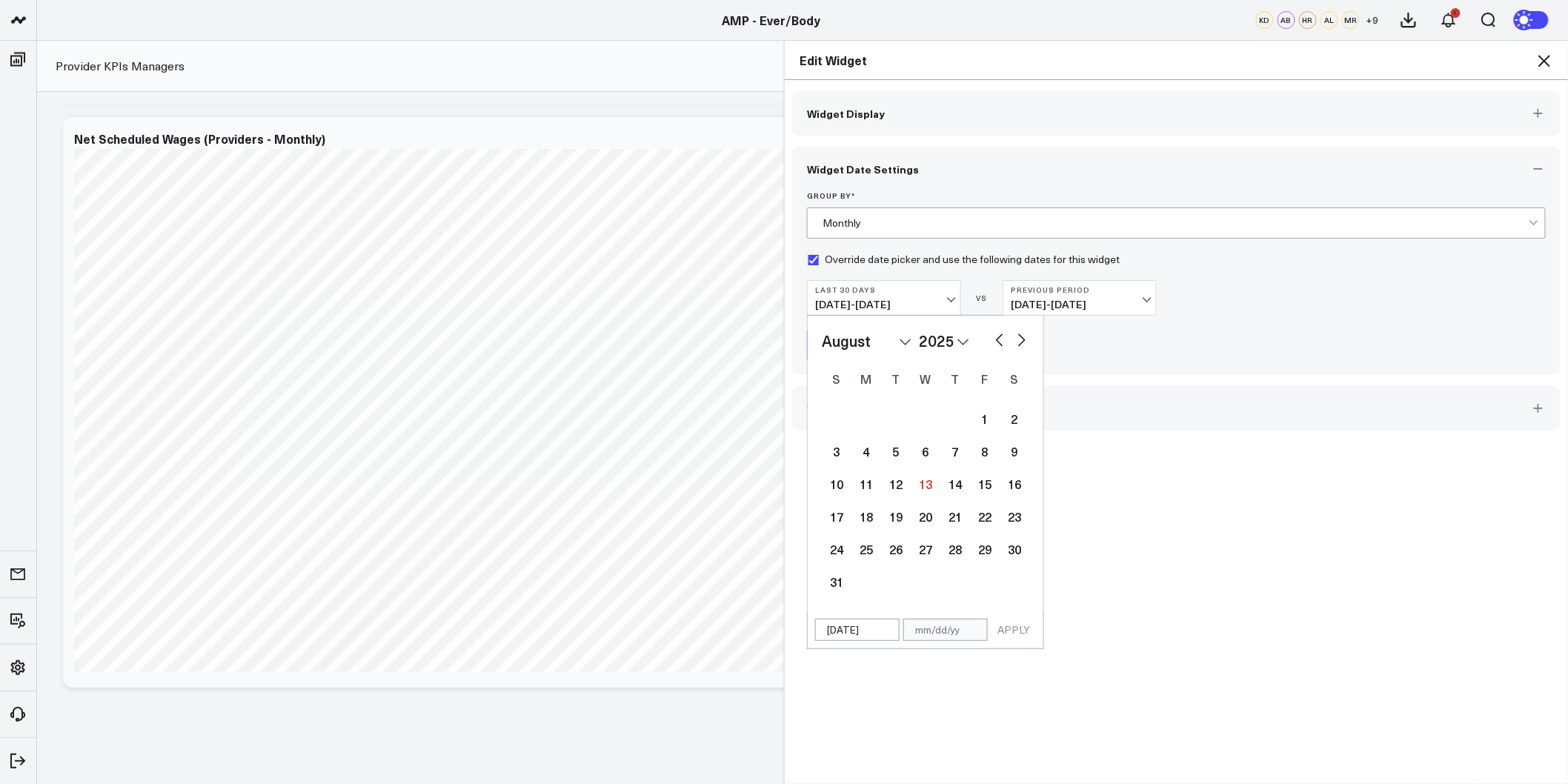
click at [1019, 339] on button "button" at bounding box center [1021, 338] width 15 height 18
select select "8"
select select "2025"
click at [1019, 339] on button "button" at bounding box center [1021, 338] width 15 height 18
select select "10"
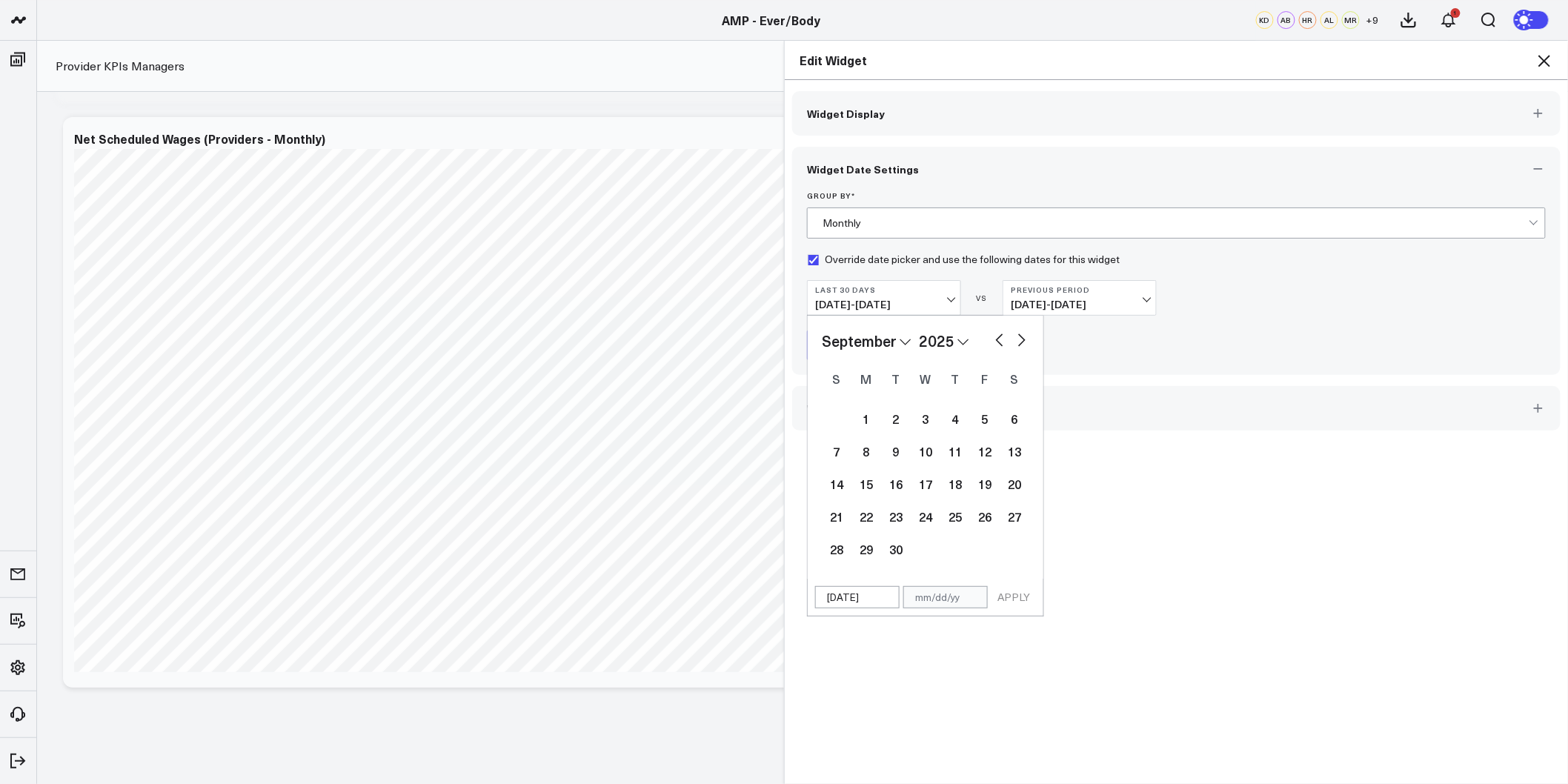
select select "2025"
click at [1019, 339] on button "button" at bounding box center [1021, 338] width 15 height 18
select select "11"
select select "2025"
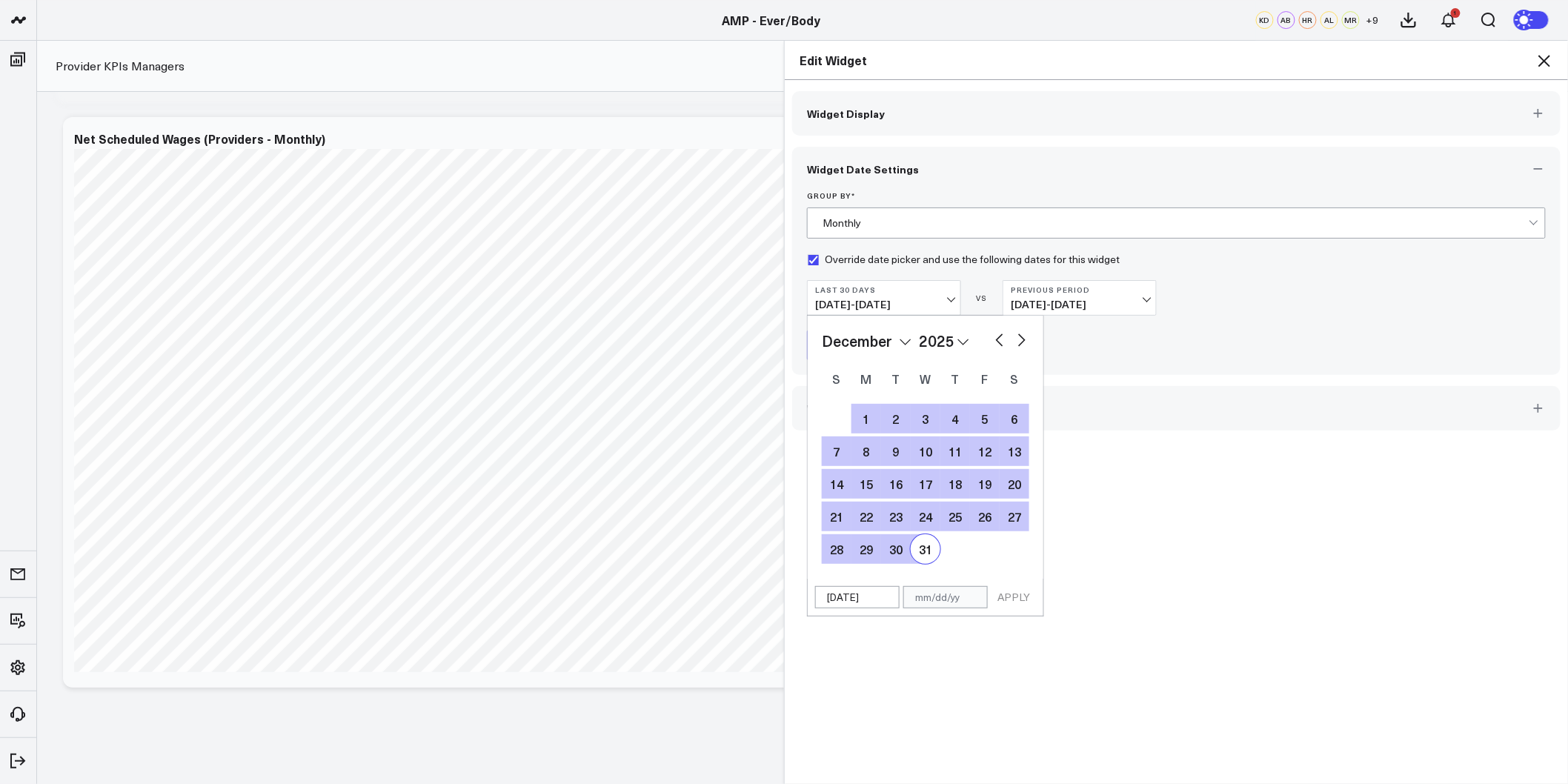
click at [910, 553] on div "31" at bounding box center [925, 549] width 29 height 29
type input "12/31/25"
select select "11"
select select "2025"
click at [996, 591] on button "APPLY" at bounding box center [1013, 597] width 44 height 22
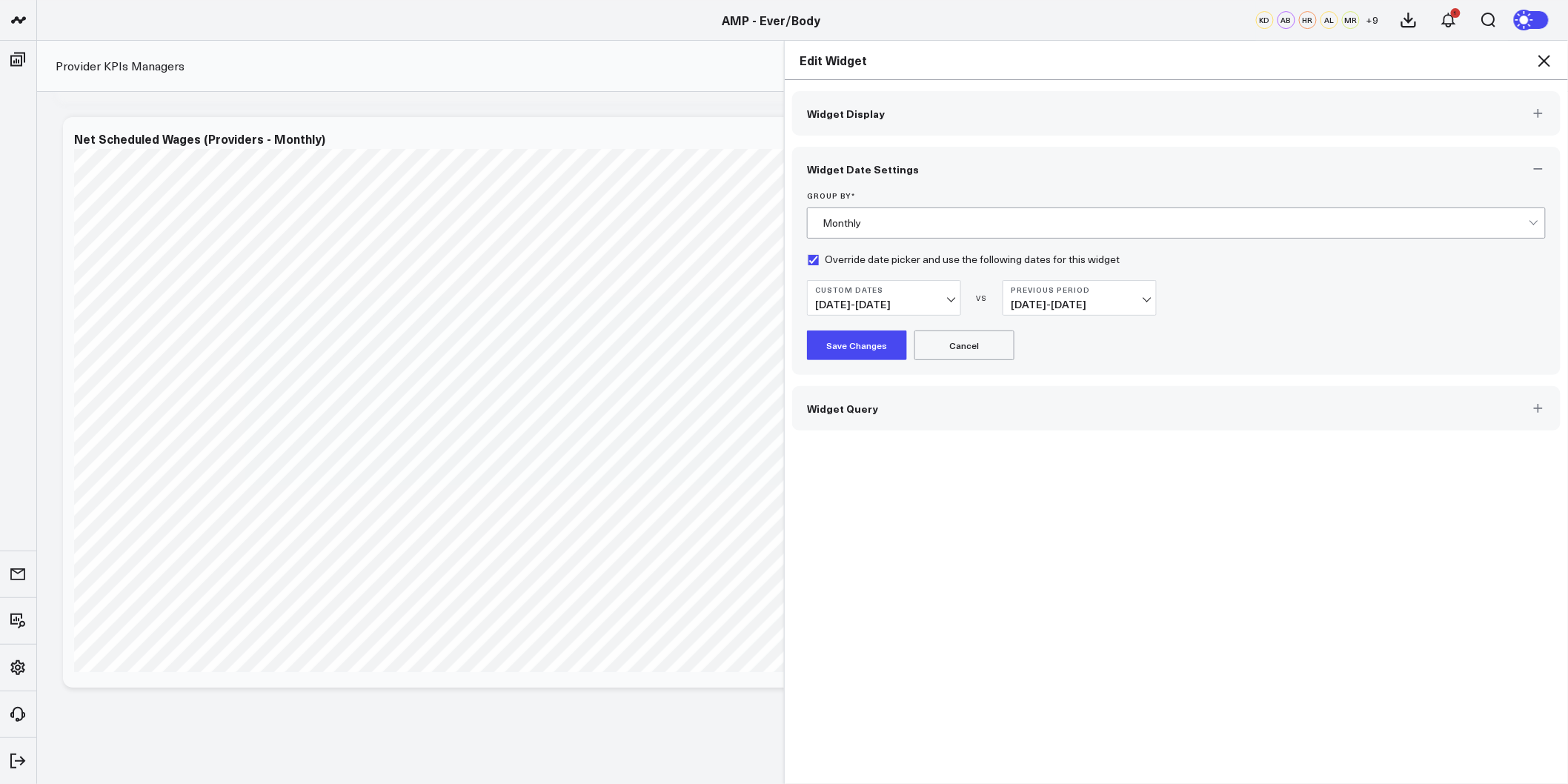
click at [1091, 310] on span "06/14/25 - 07/13/25" at bounding box center [1079, 304] width 138 height 12
click at [1058, 419] on link "No Comparison" at bounding box center [1079, 416] width 152 height 28
click at [863, 343] on button "Save Changes" at bounding box center [856, 345] width 100 height 29
click at [1552, 61] on icon at bounding box center [1544, 60] width 18 height 18
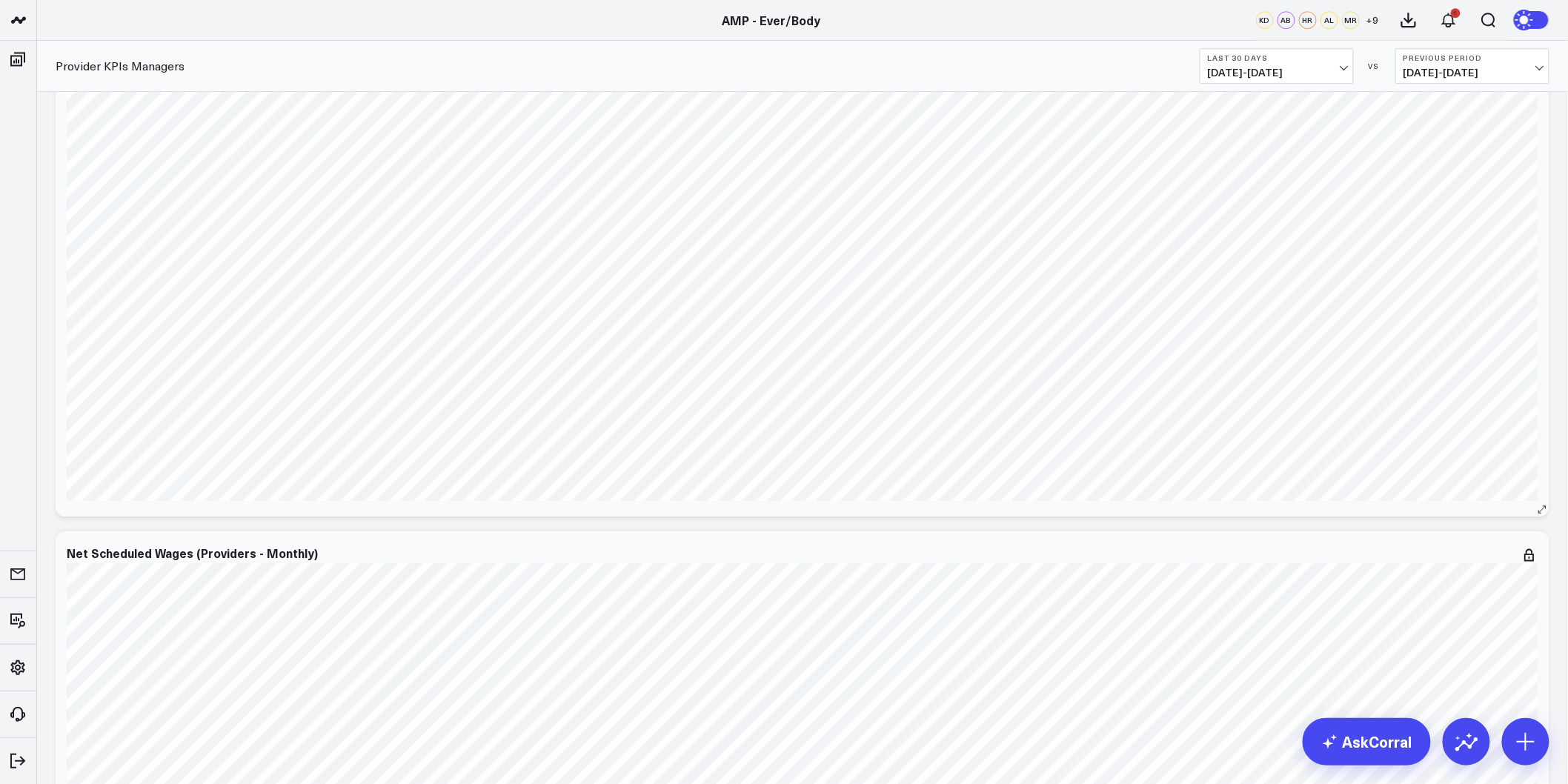
scroll to position [11001, 0]
